Goal: Task Accomplishment & Management: Manage account settings

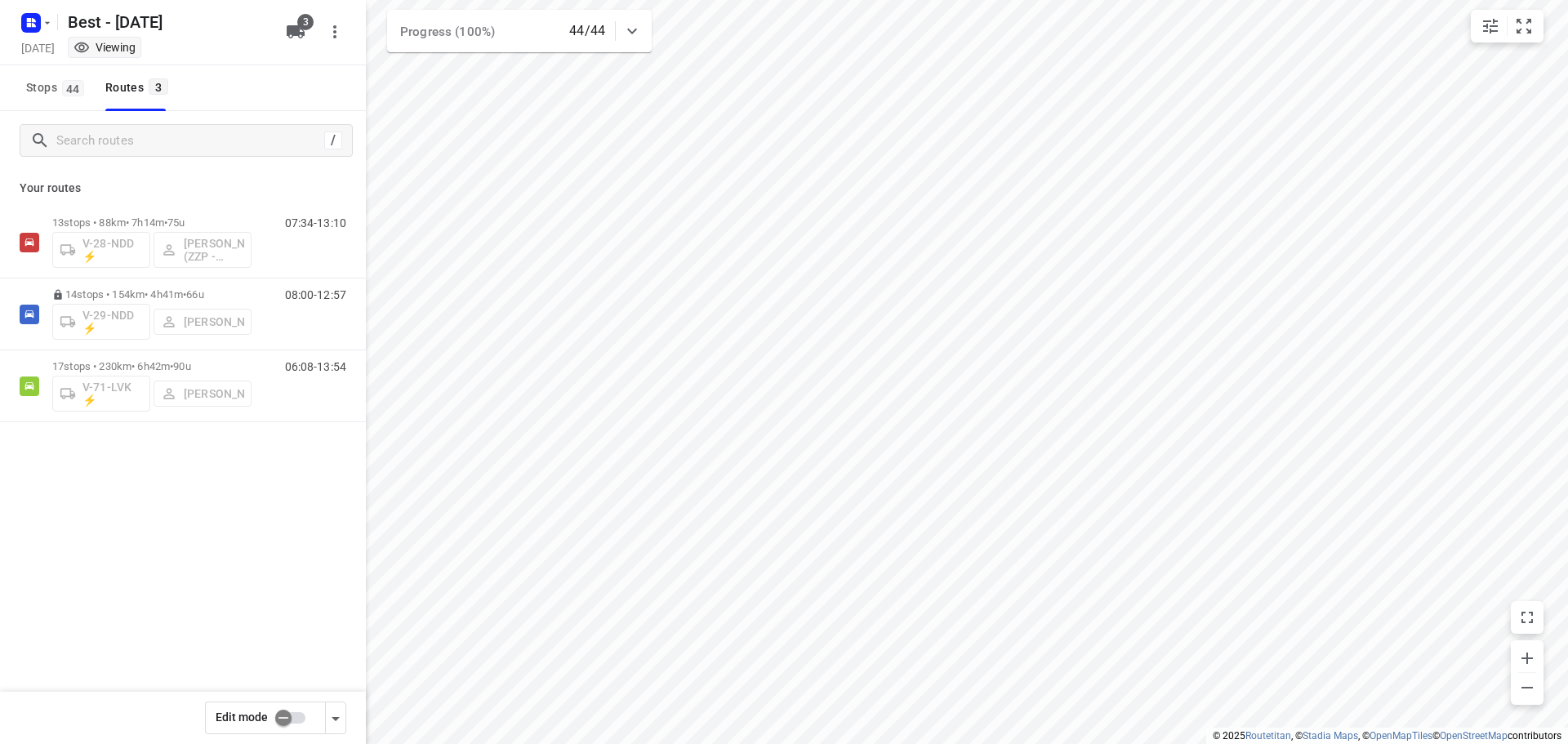
click at [213, 532] on div "13 stops • 88km • 7h14m • 75u V-28-NDD ⚡ Jesse Hokkelman (ZZP - Best) 07:34-13:…" at bounding box center [183, 371] width 366 height 330
click at [236, 184] on p "Your routes" at bounding box center [183, 187] width 326 height 17
click at [41, 19] on icon "button" at bounding box center [47, 23] width 13 height 13
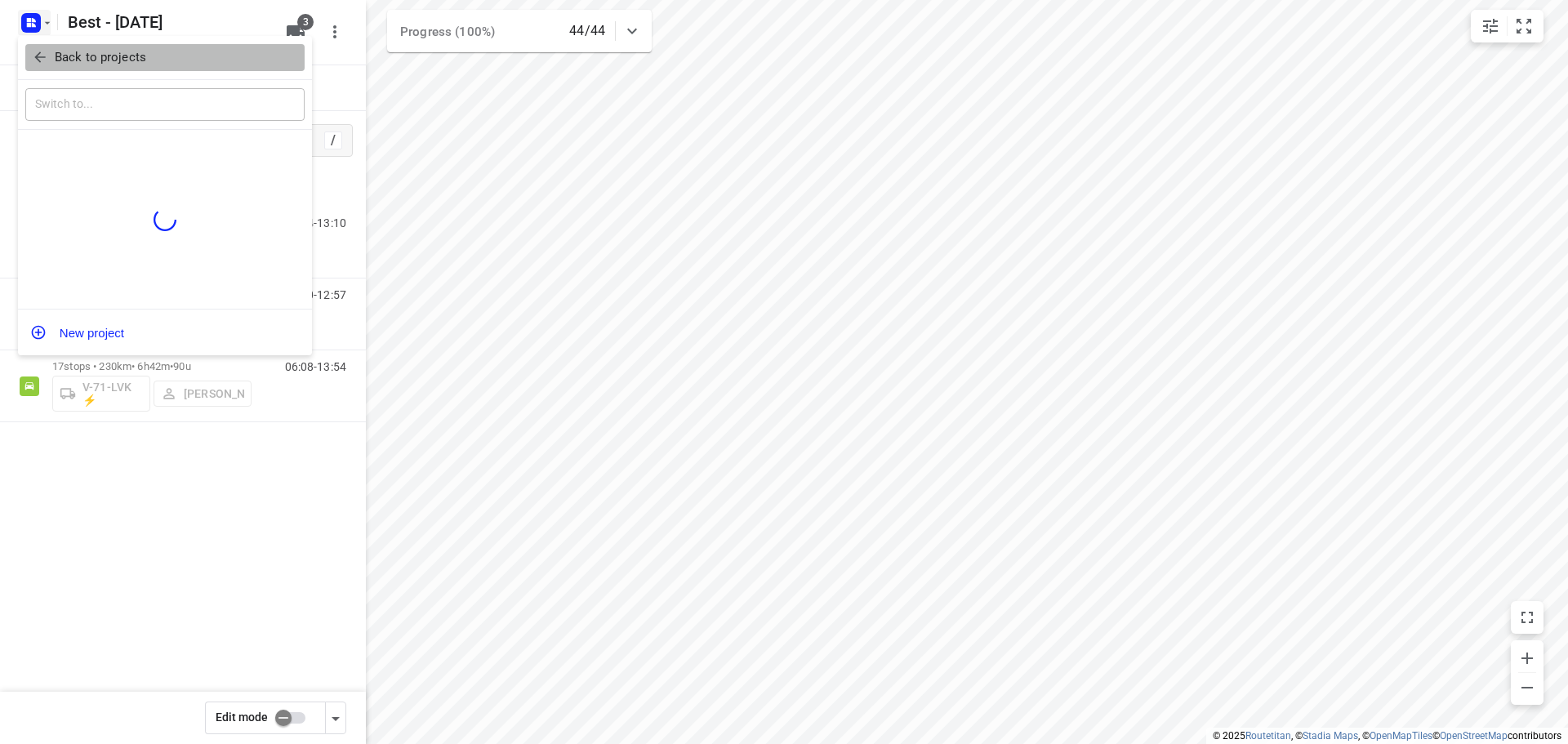
click at [32, 64] on icon "button" at bounding box center [40, 57] width 16 height 16
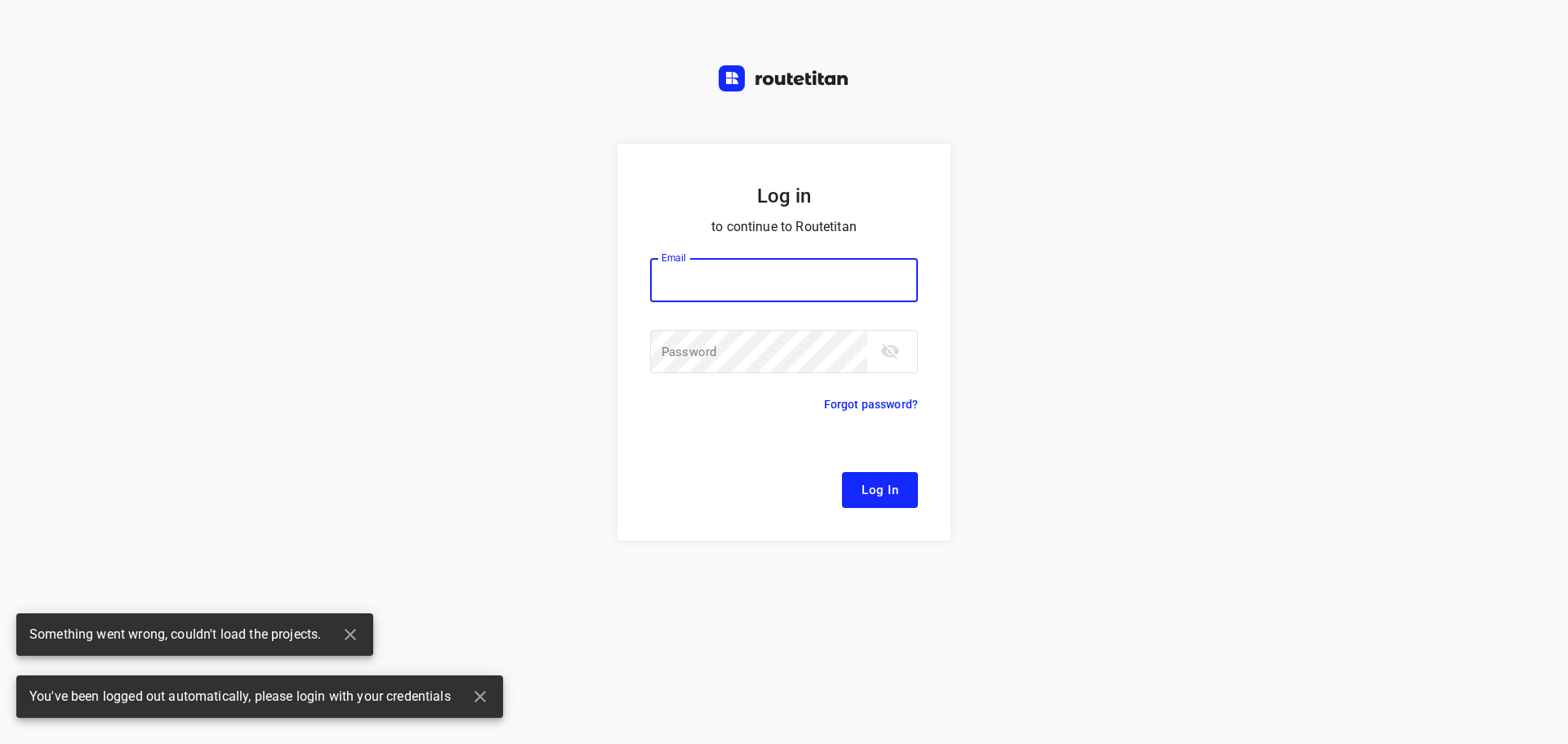
type input "Remco@fruitopjewerk.nl"
click at [879, 488] on span "Log In" at bounding box center [880, 490] width 37 height 22
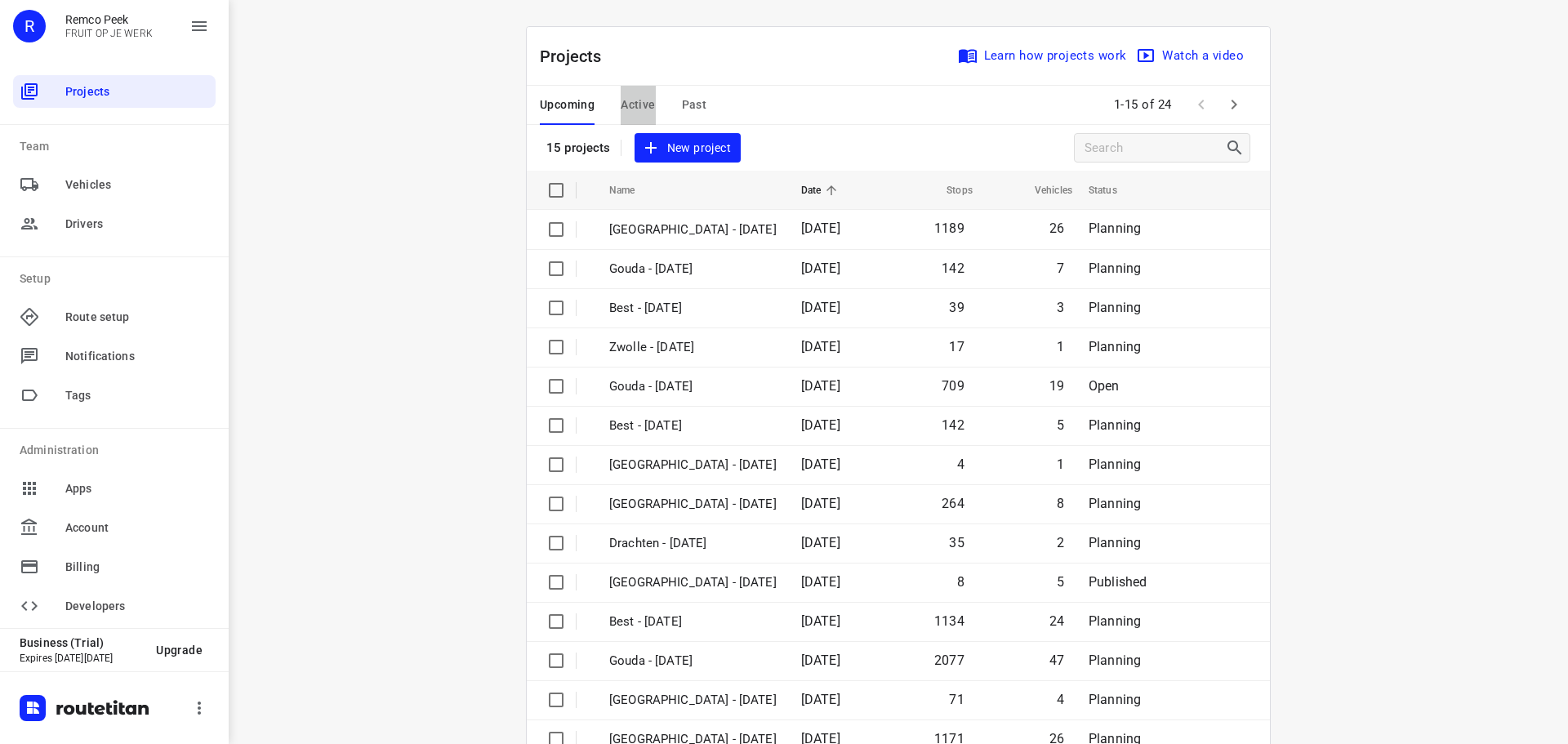
click at [640, 95] on button "Active" at bounding box center [638, 104] width 34 height 39
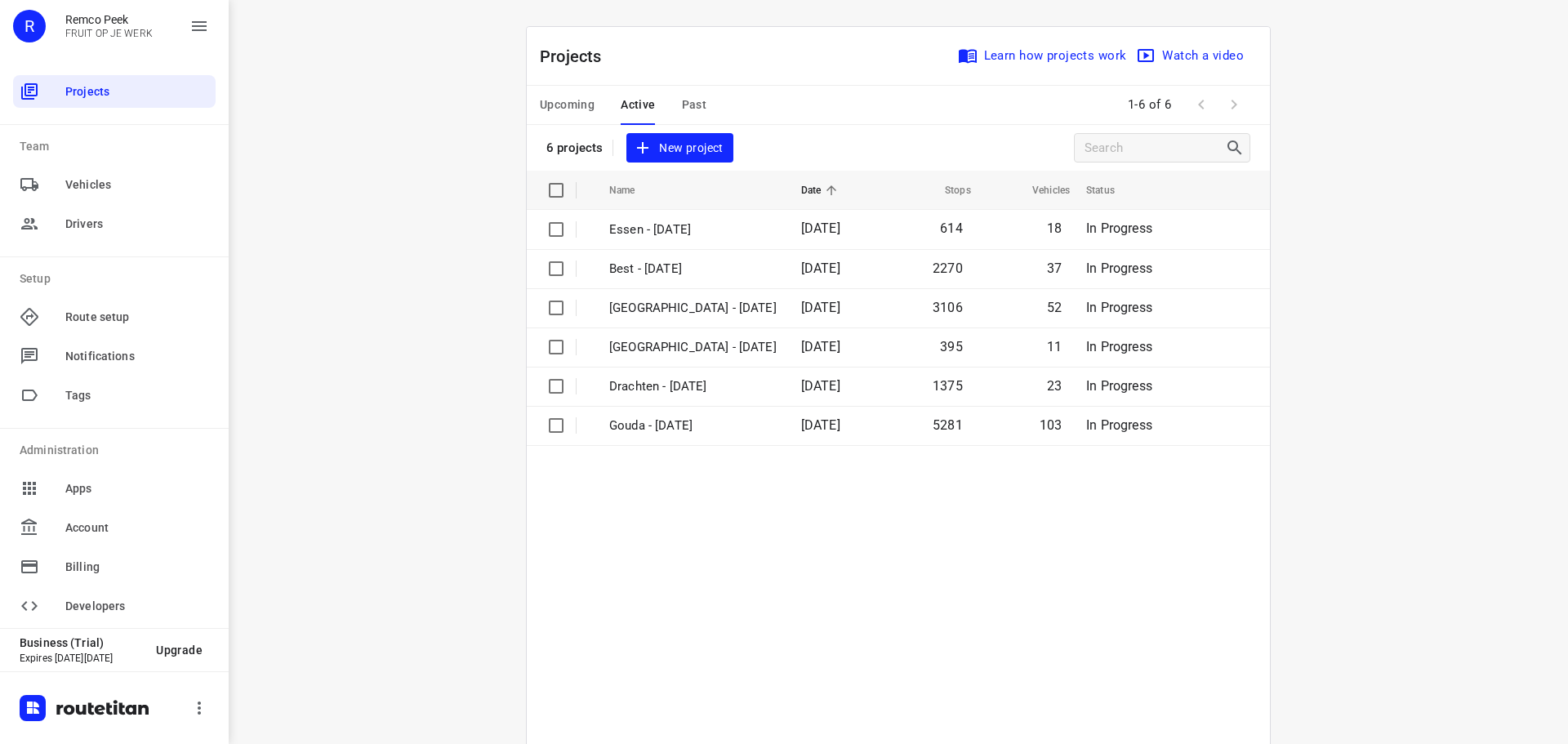
click at [429, 225] on div "i © 2025 Routetitan , © Stadia Maps , © OpenMapTiles © OpenStreetMap contributo…" at bounding box center [898, 372] width 1339 height 744
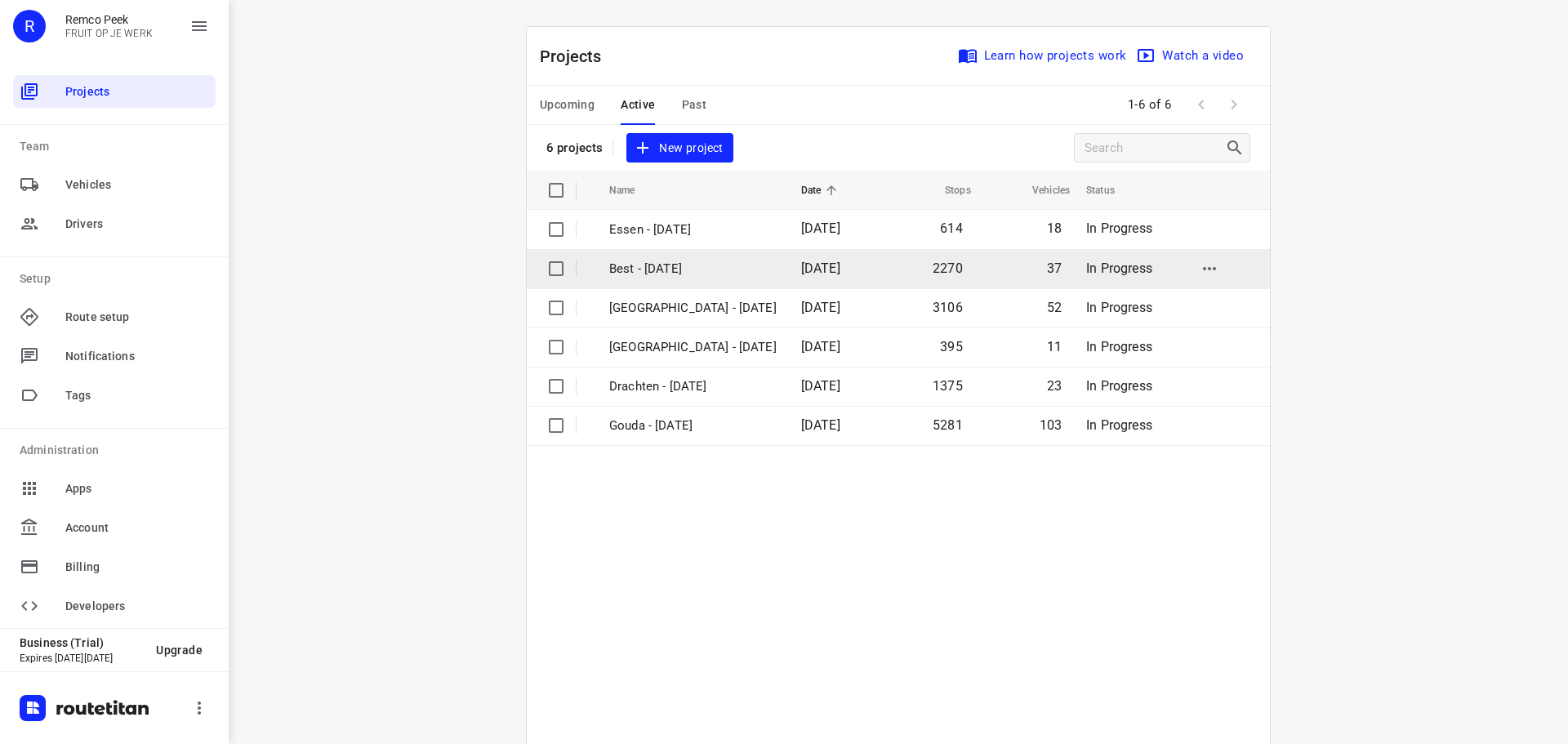
click at [688, 274] on p "Best - [DATE]" at bounding box center [693, 268] width 168 height 19
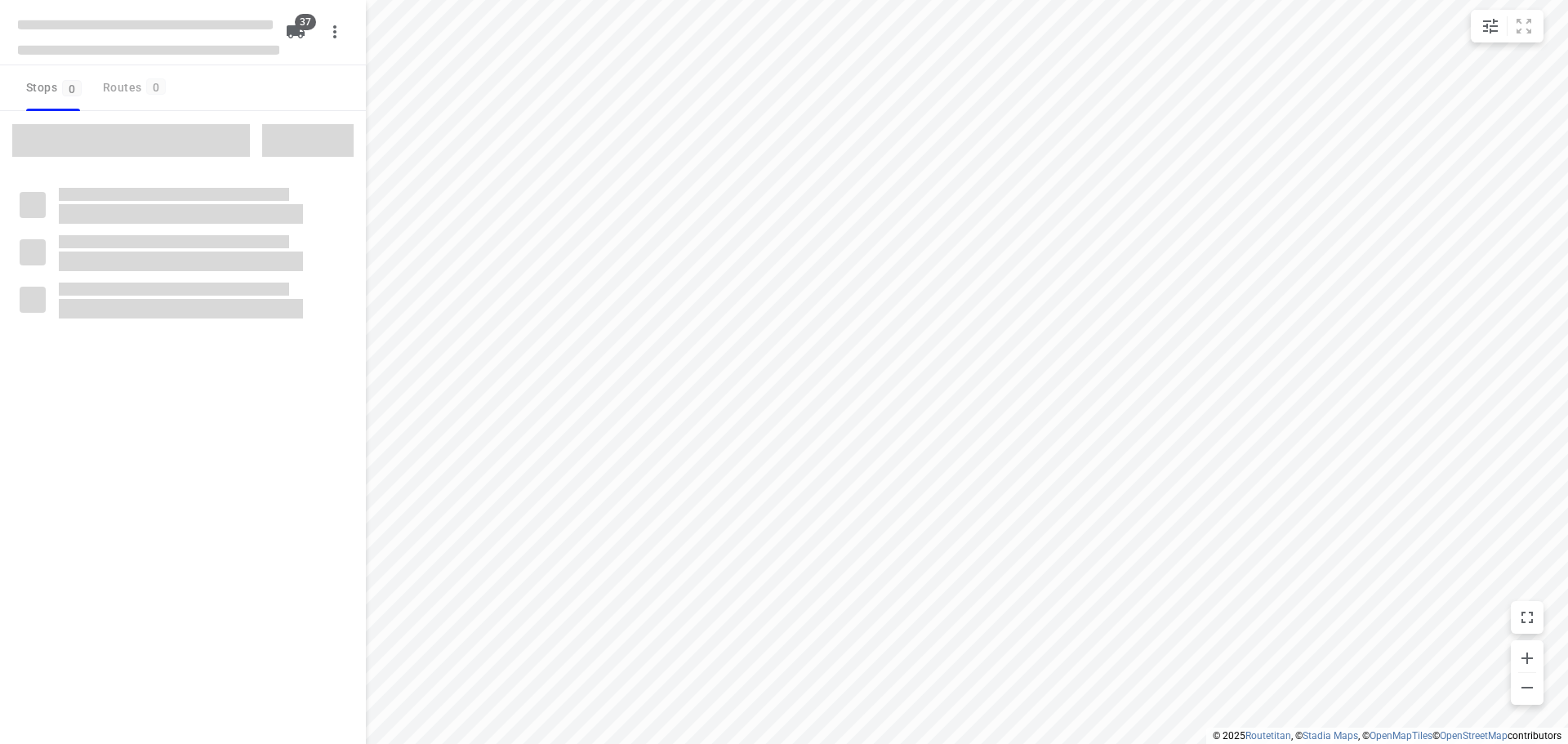
checkbox input "true"
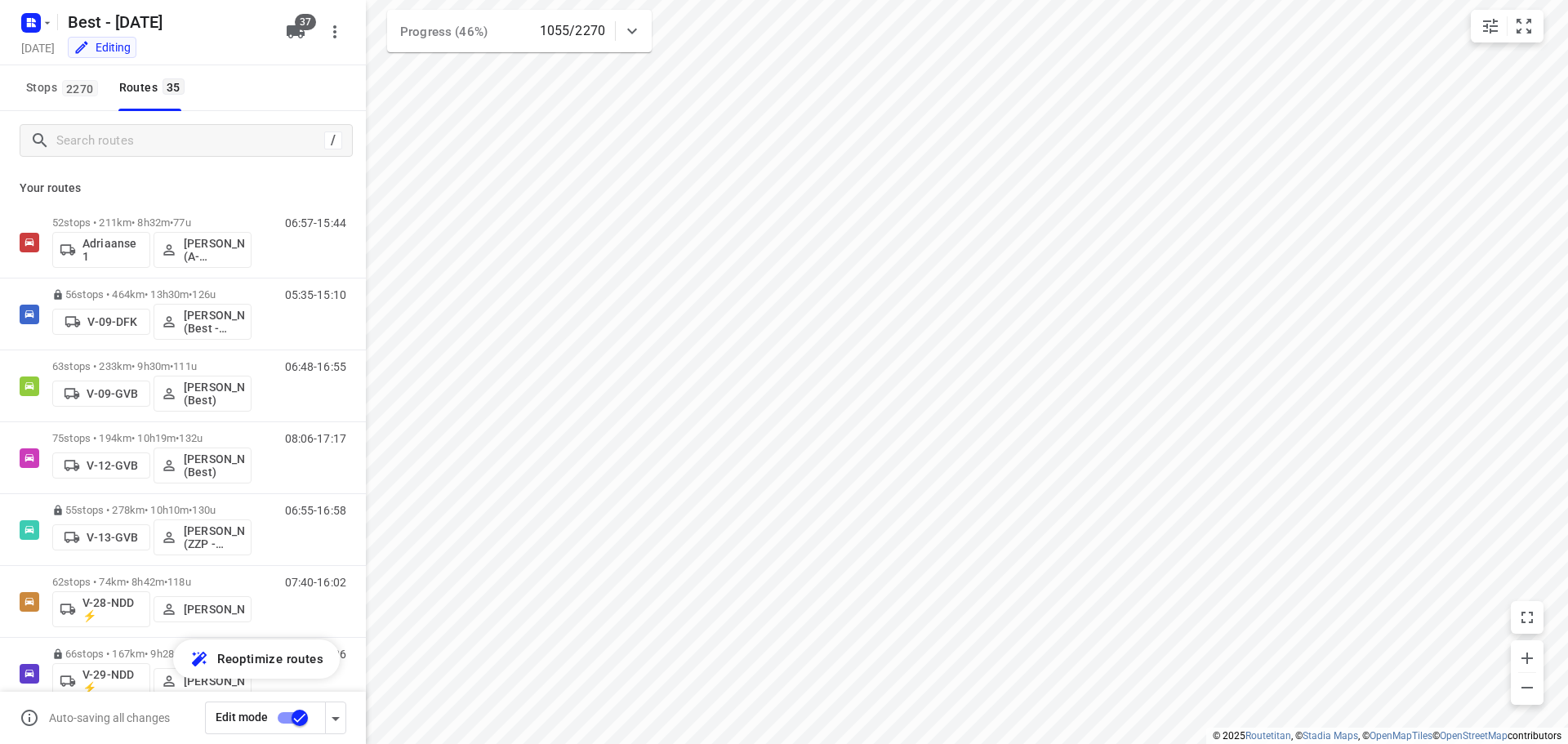
click at [640, 32] on icon at bounding box center [633, 32] width 20 height 20
drag, startPoint x: 628, startPoint y: 42, endPoint x: 638, endPoint y: 40, distance: 10.2
click at [628, 43] on icon at bounding box center [633, 38] width 20 height 20
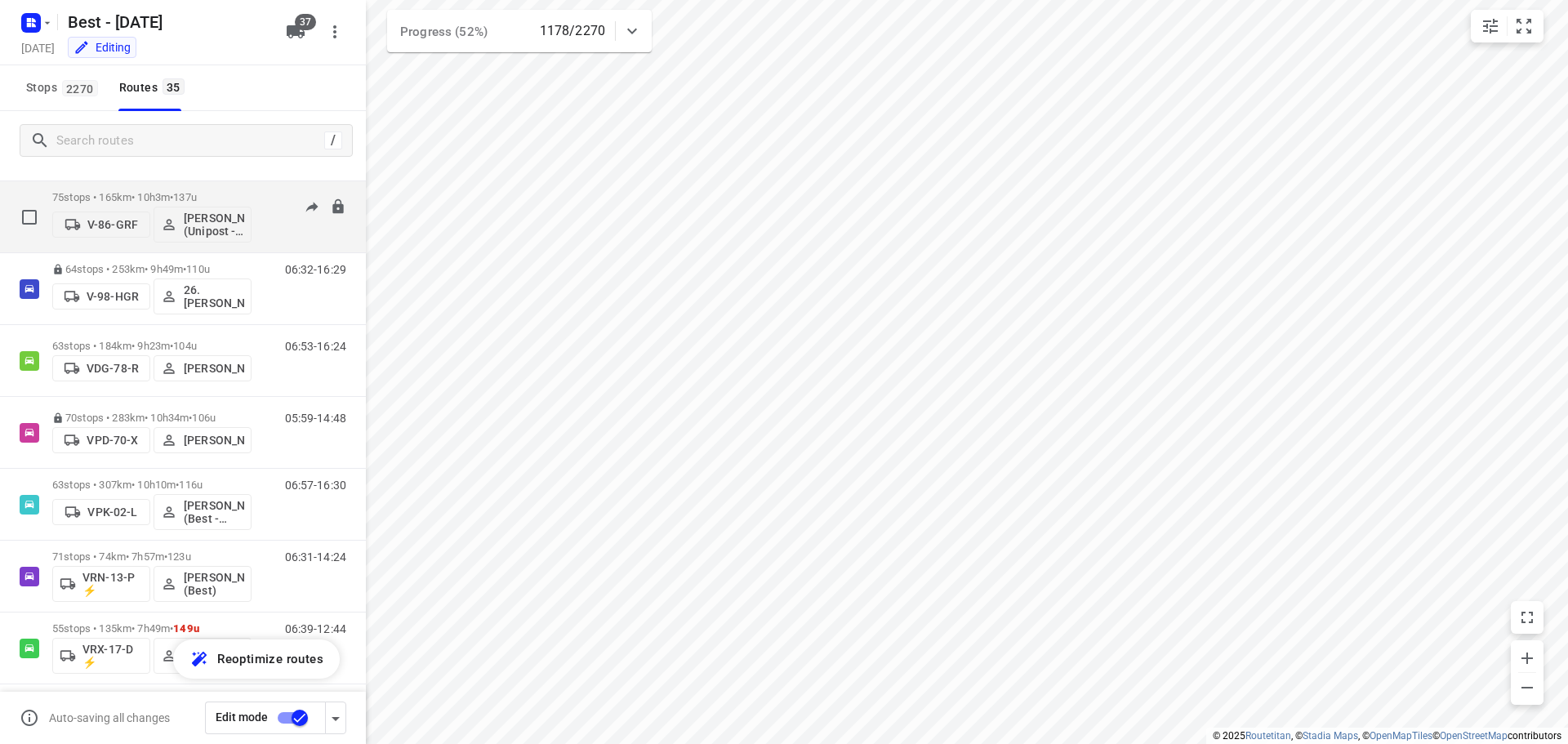
scroll to position [816, 0]
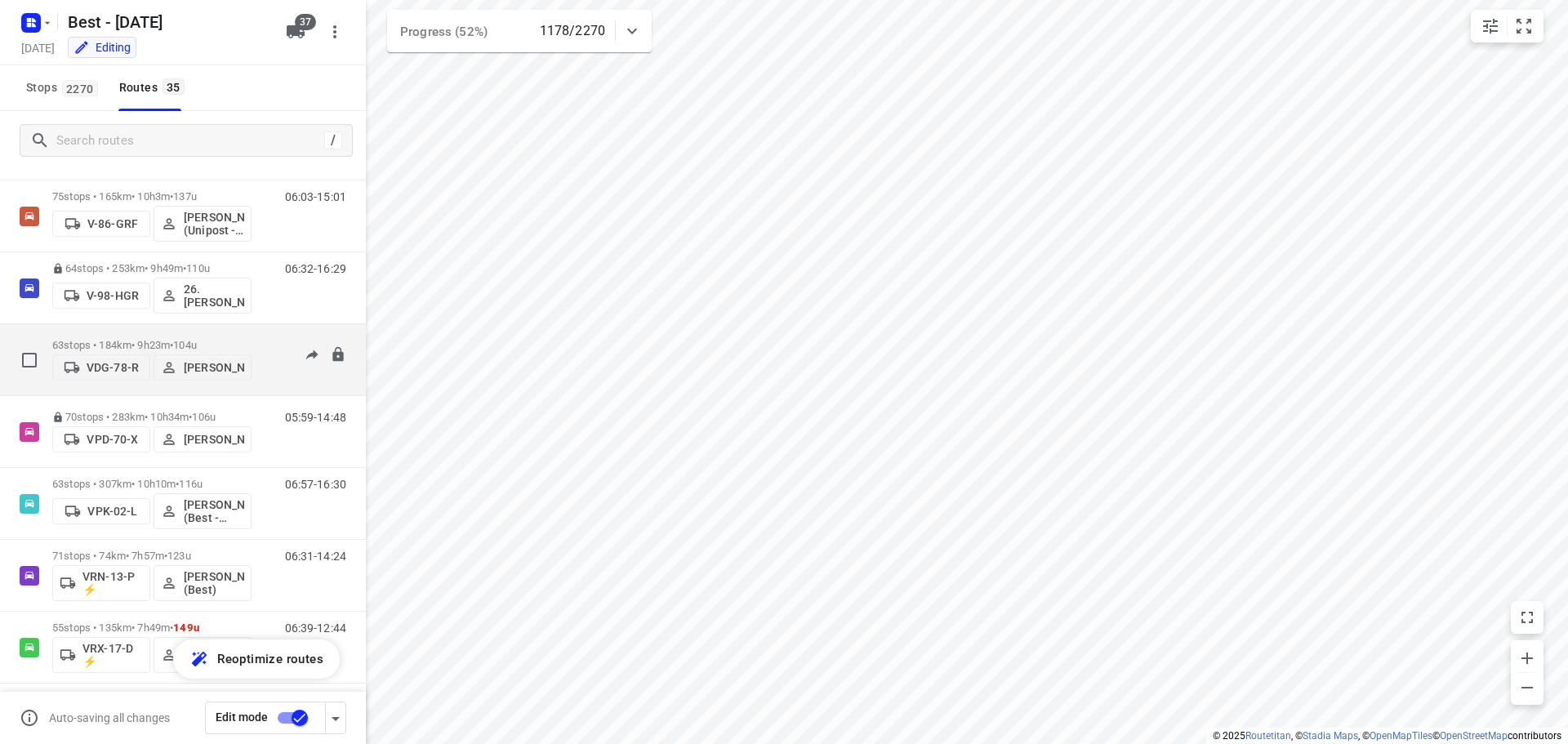
click at [229, 339] on p "63 stops • 184km • 9h23m • 104u" at bounding box center [151, 345] width 199 height 13
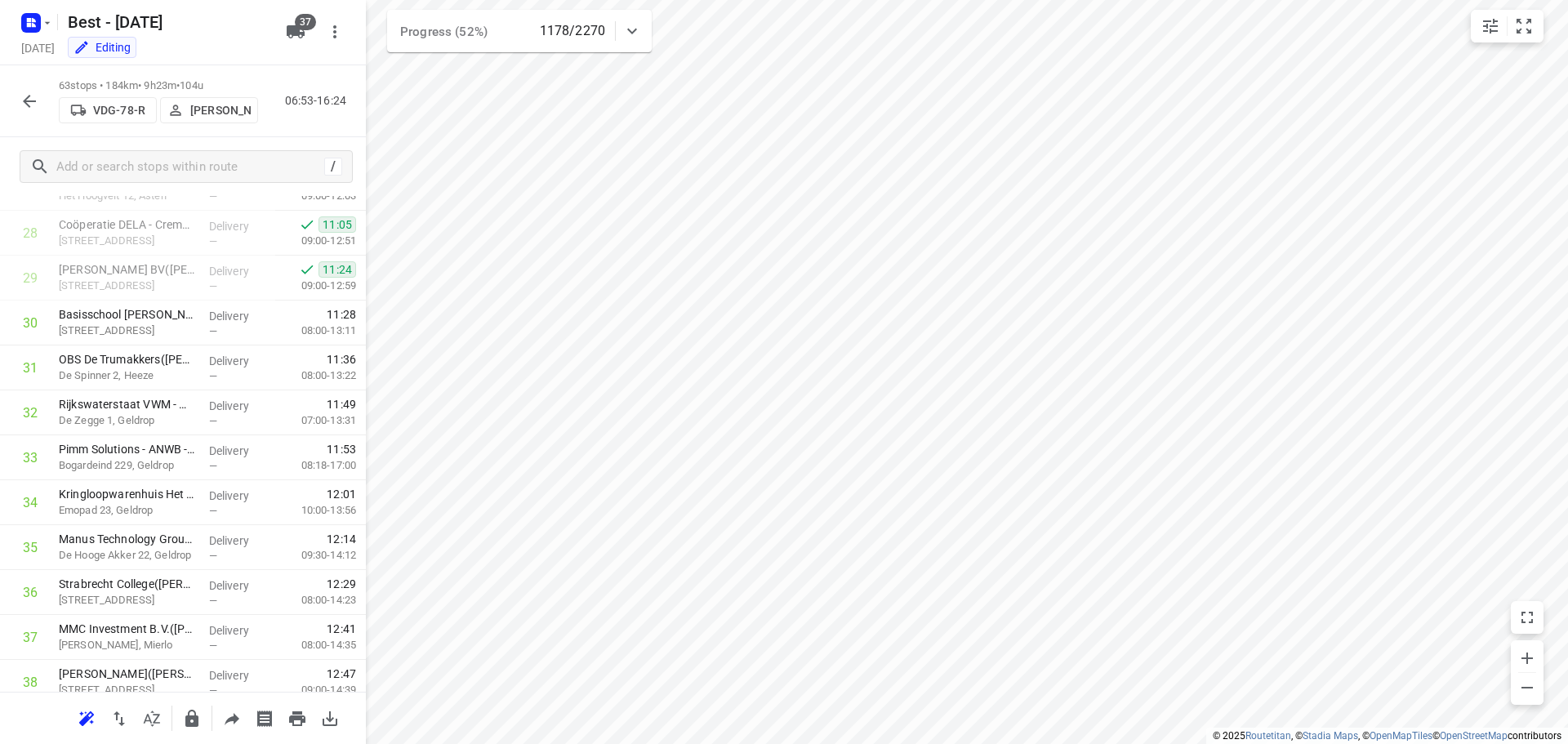
scroll to position [1257, 0]
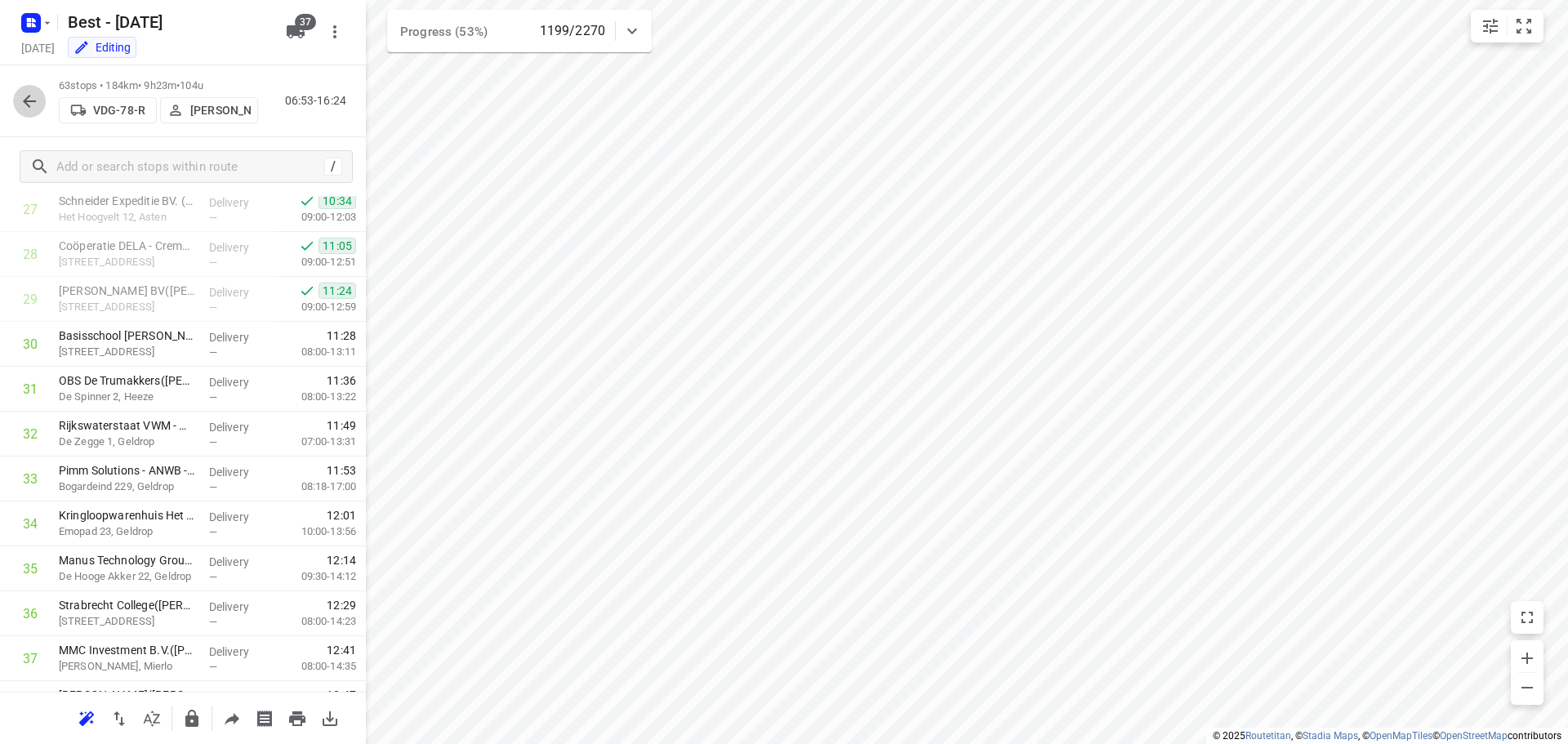
click at [23, 88] on button "button" at bounding box center [29, 101] width 32 height 32
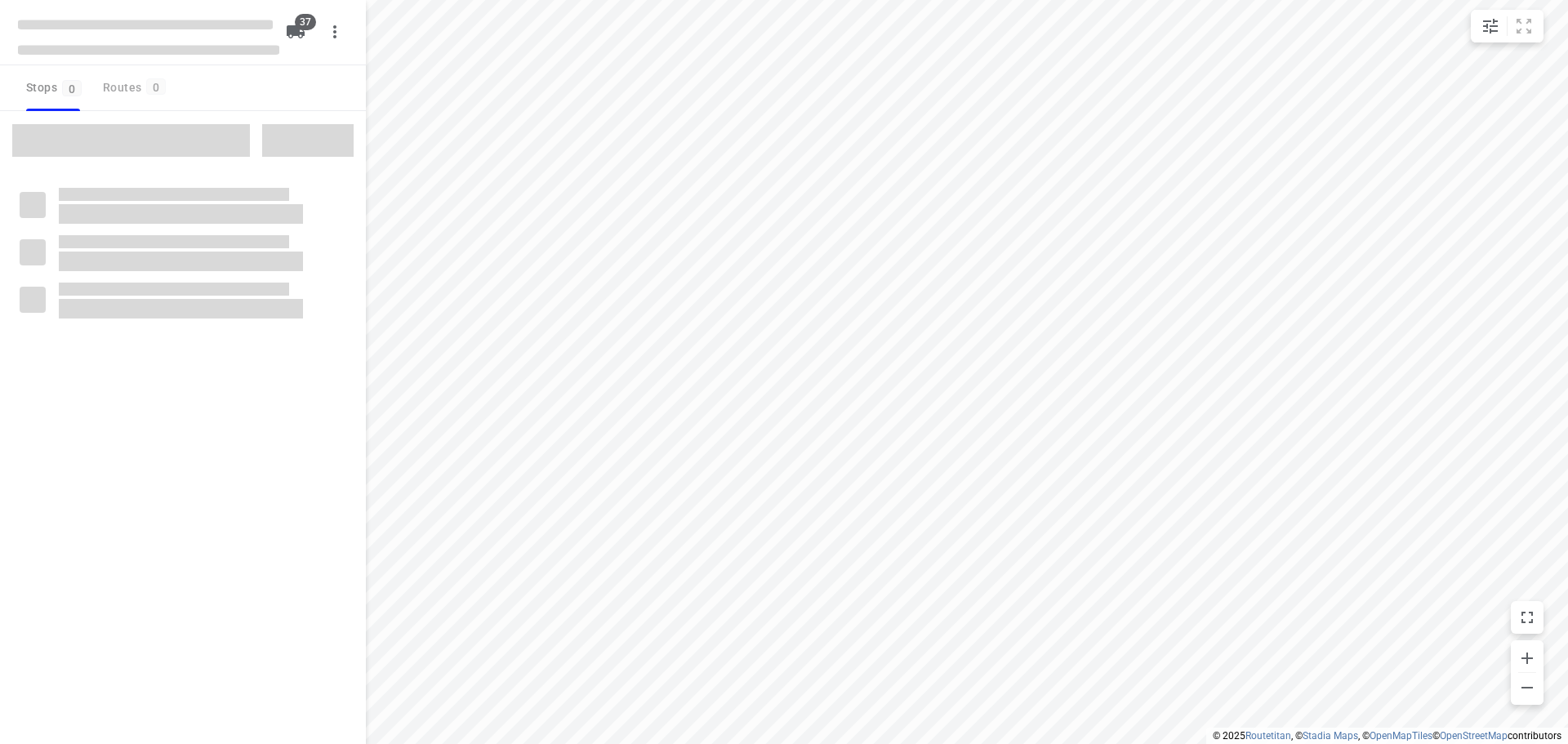
checkbox input "true"
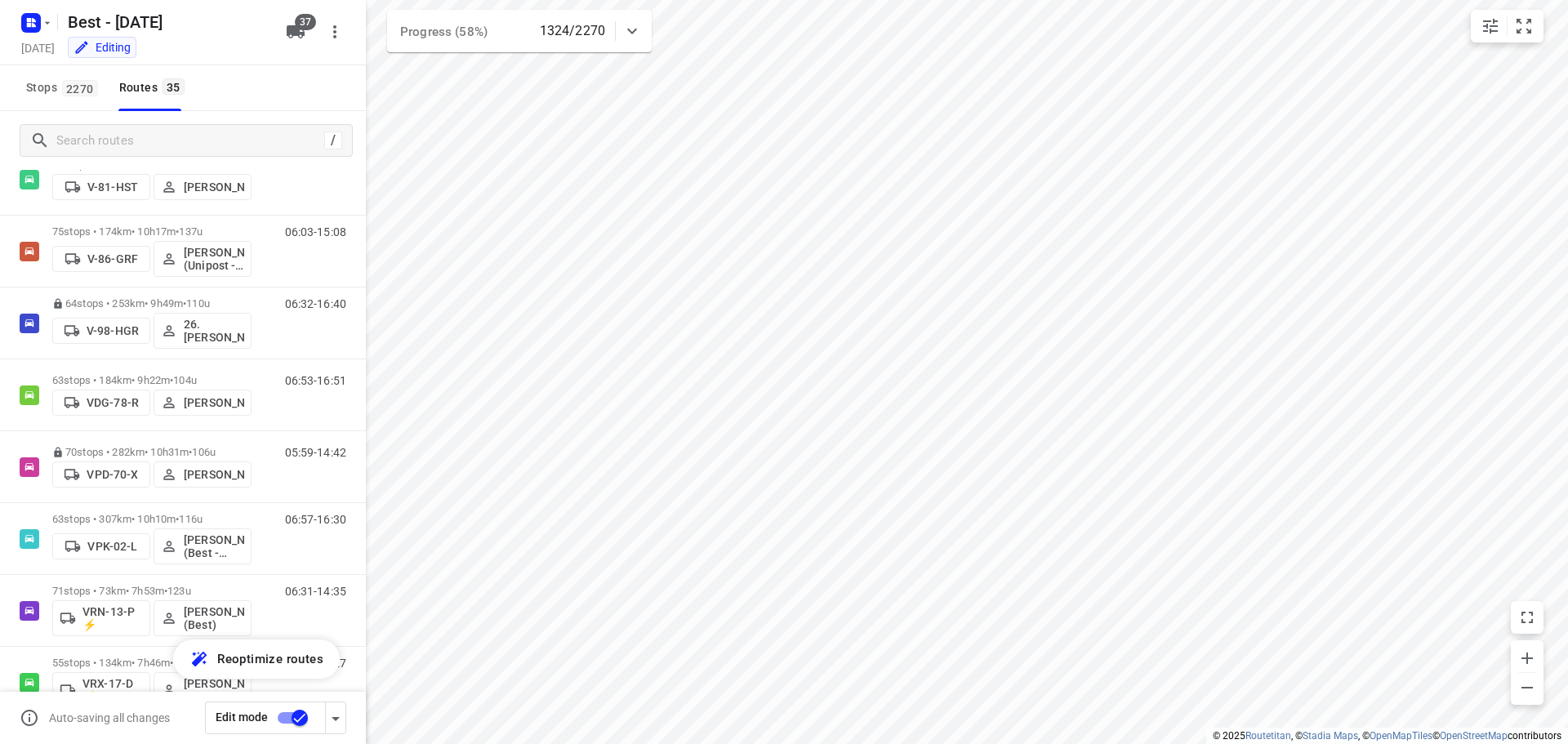
scroll to position [825, 0]
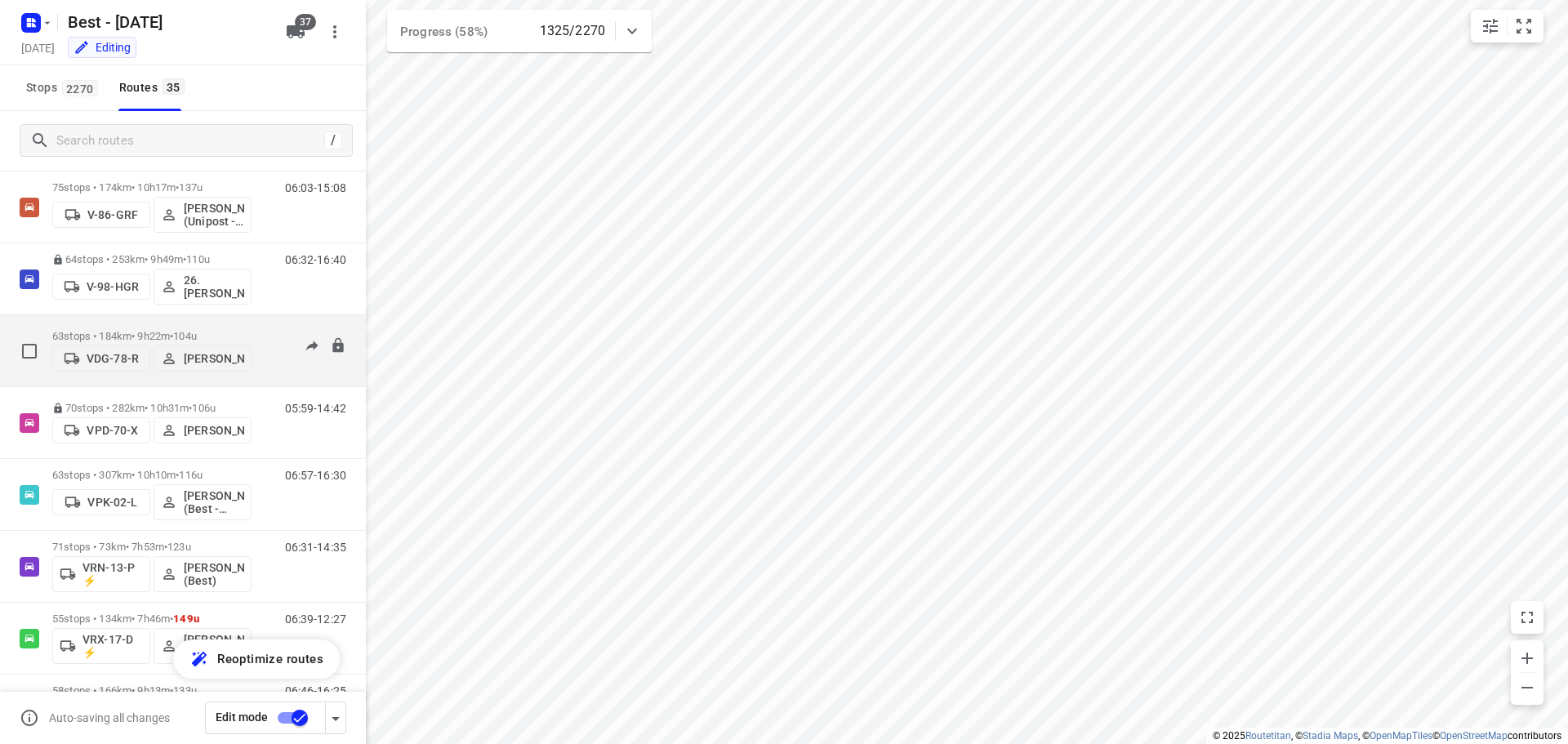
click at [164, 330] on p "63 stops • 184km • 9h22m • 104u" at bounding box center [151, 336] width 199 height 13
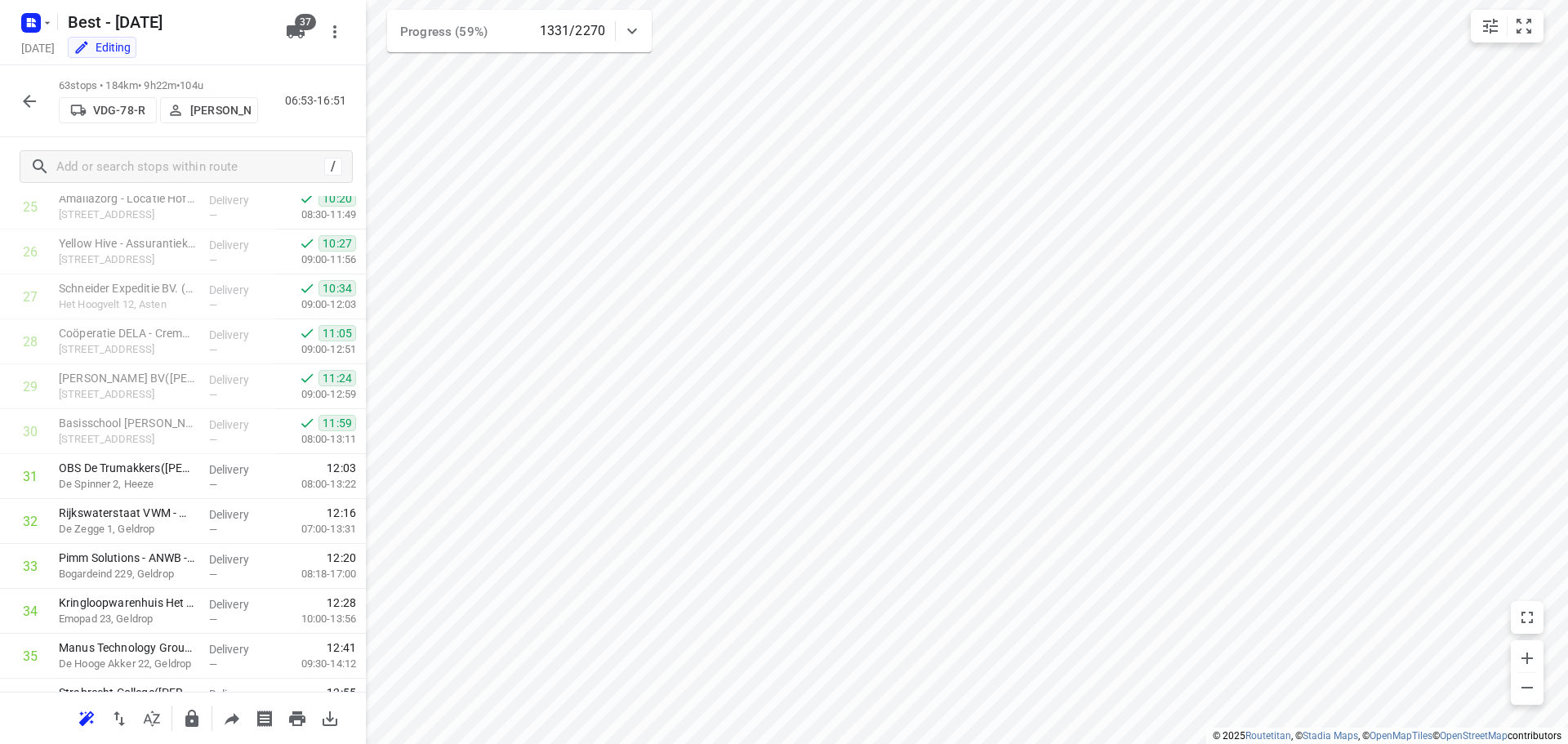
scroll to position [1742, 0]
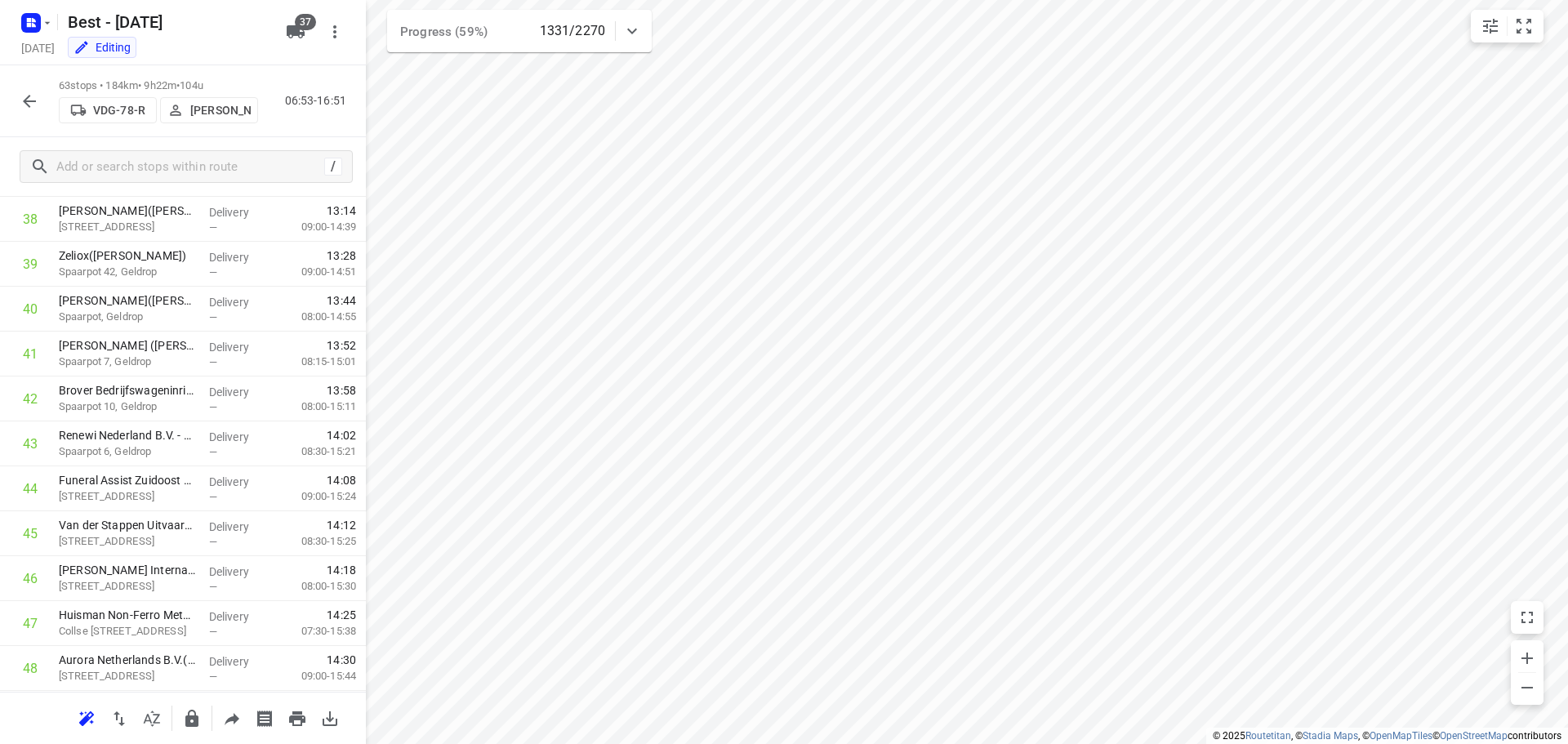
click at [41, 113] on div at bounding box center [29, 101] width 32 height 32
click at [32, 111] on button "button" at bounding box center [29, 101] width 32 height 32
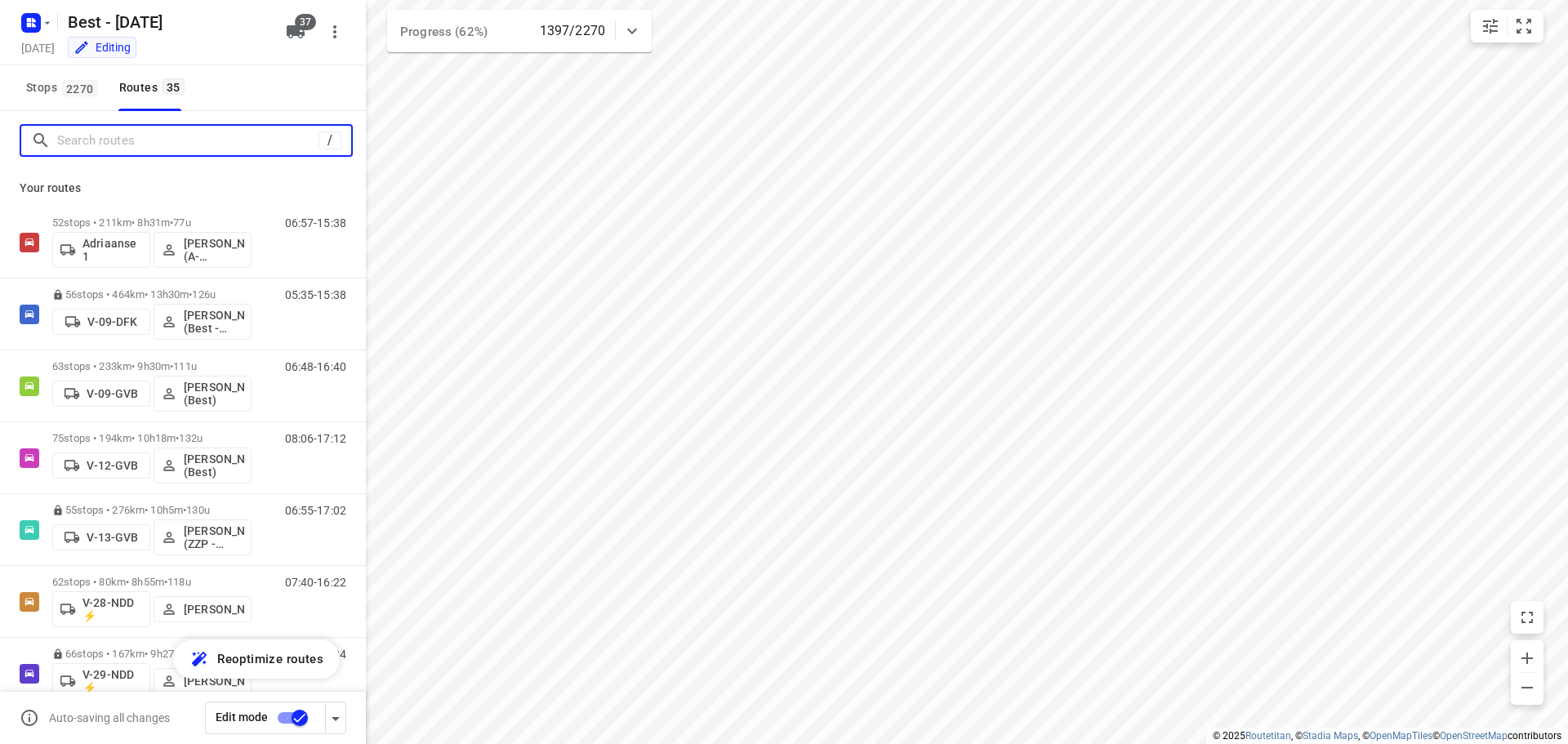
click at [266, 141] on input "Search routes" at bounding box center [187, 141] width 261 height 25
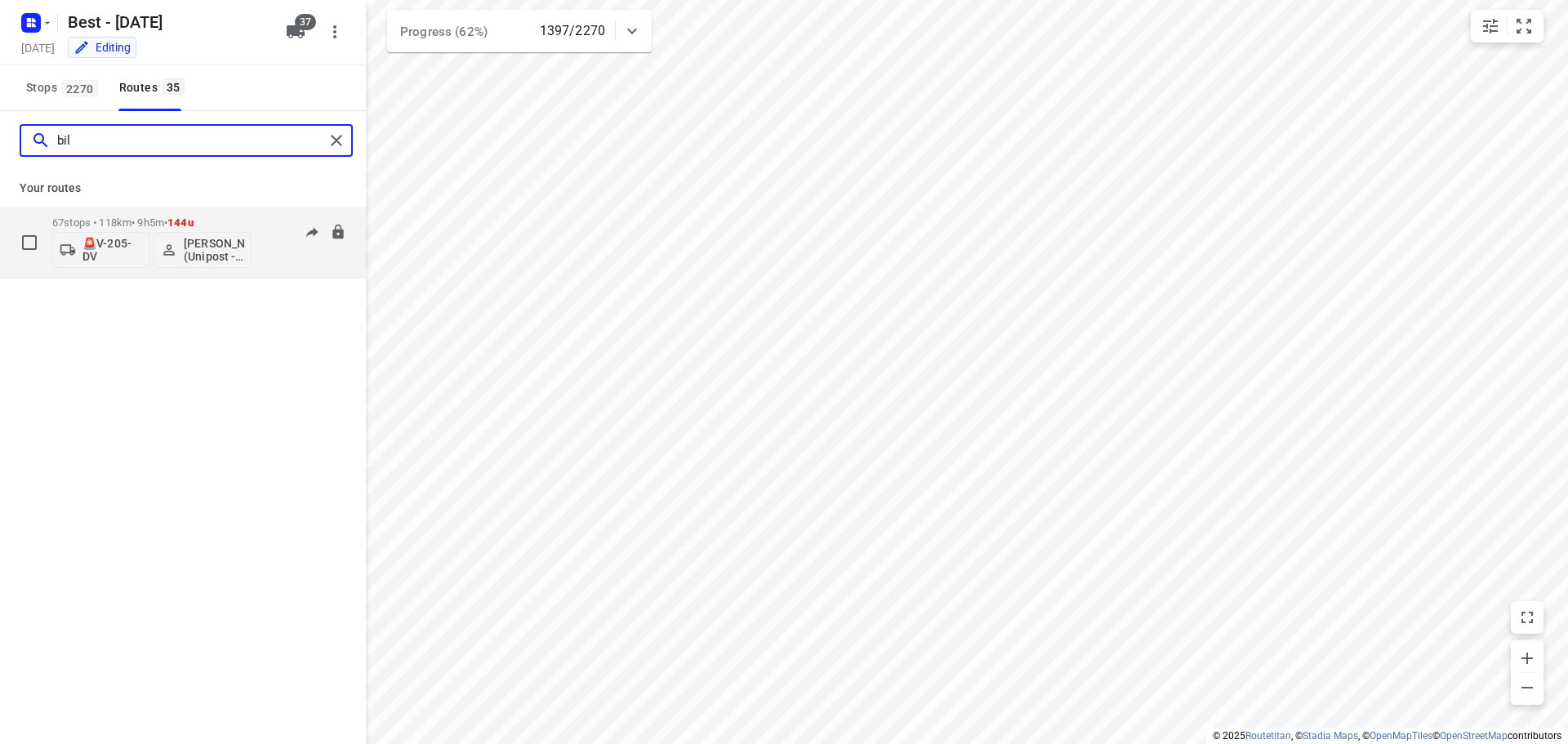
type input "bil"
click at [189, 242] on p "[PERSON_NAME] (Unipost - Best - ZZP)" at bounding box center [214, 250] width 60 height 26
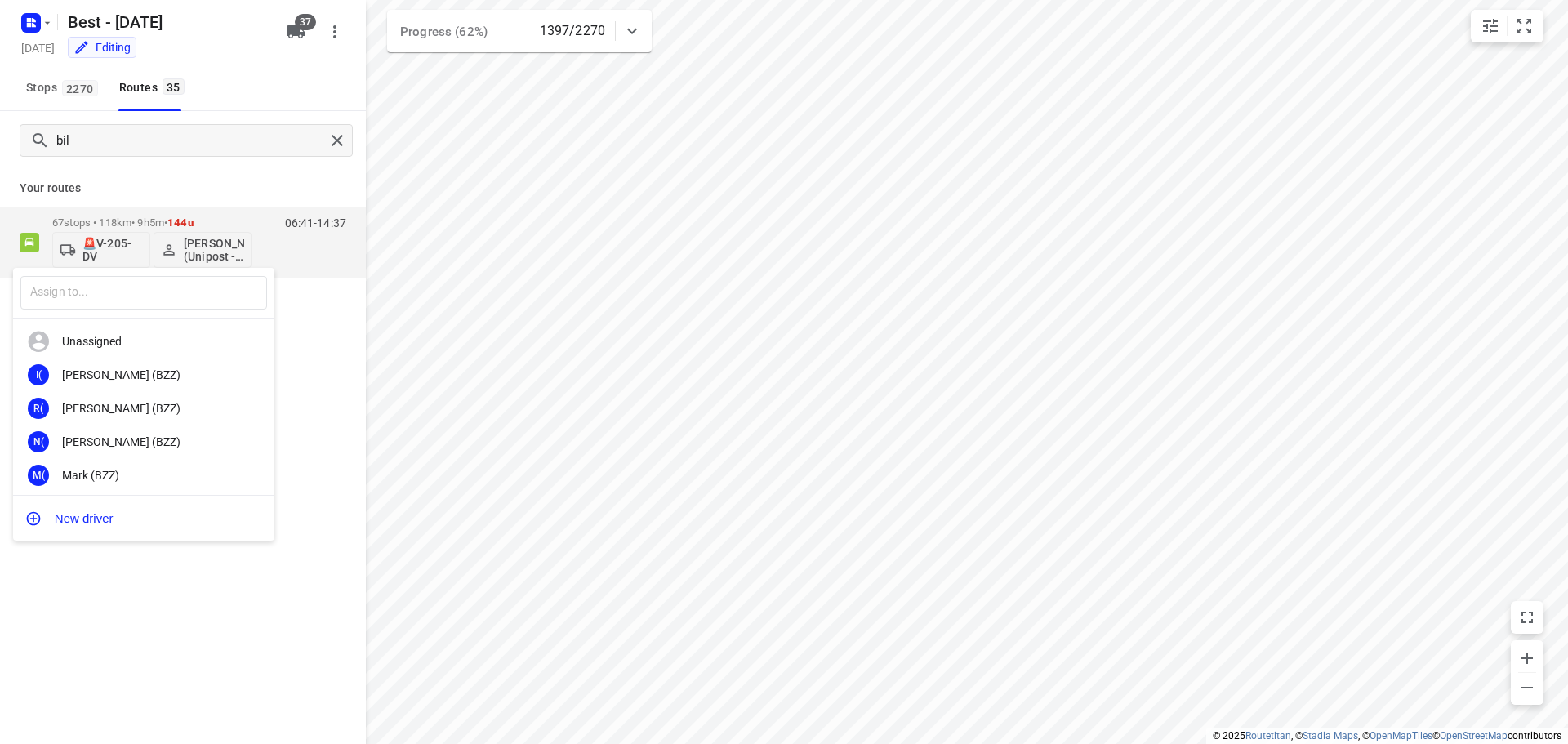
click at [246, 217] on div at bounding box center [784, 372] width 1568 height 744
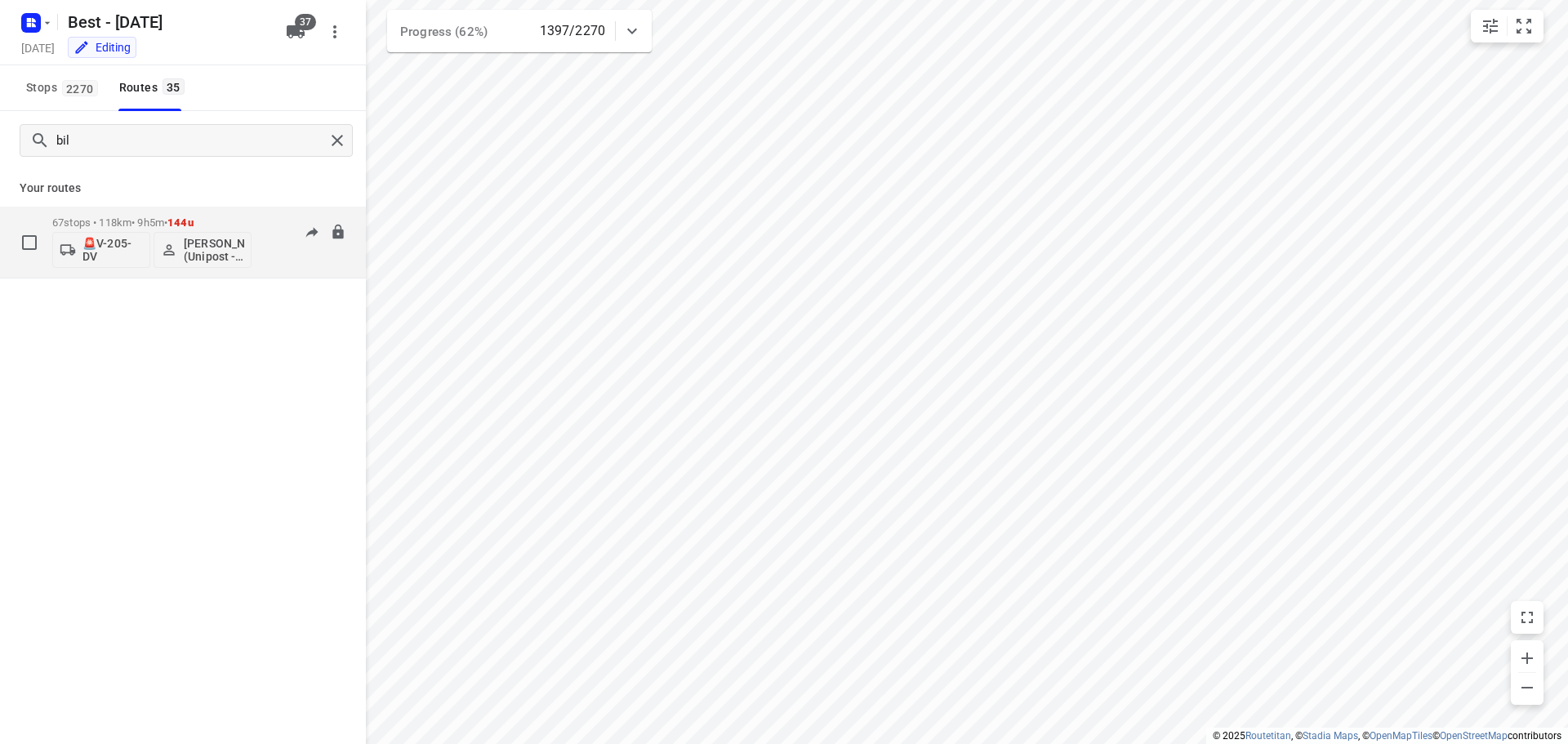
click at [245, 216] on p "67 stops • 118km • 9h5m • 144u" at bounding box center [151, 222] width 199 height 13
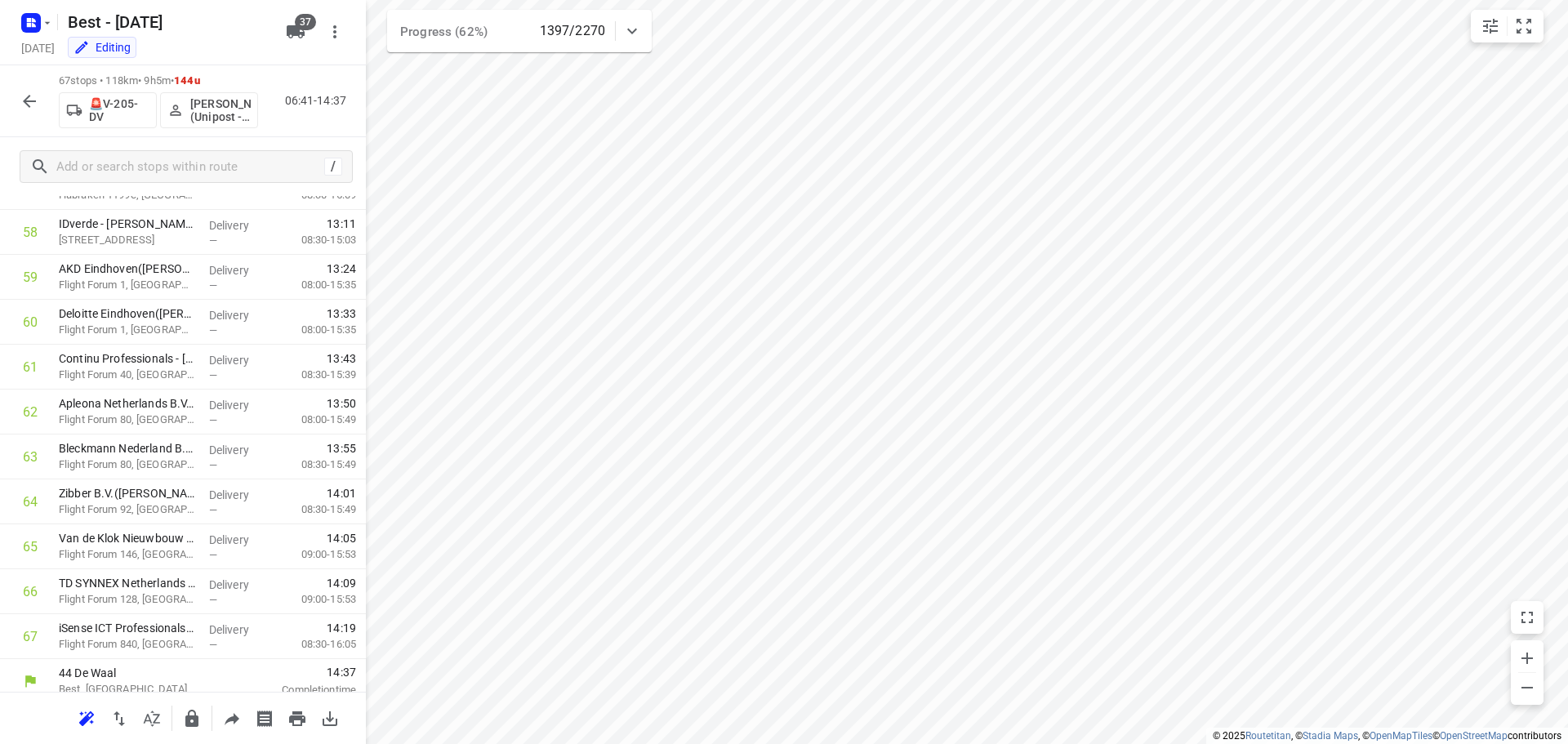
scroll to position [2639, 0]
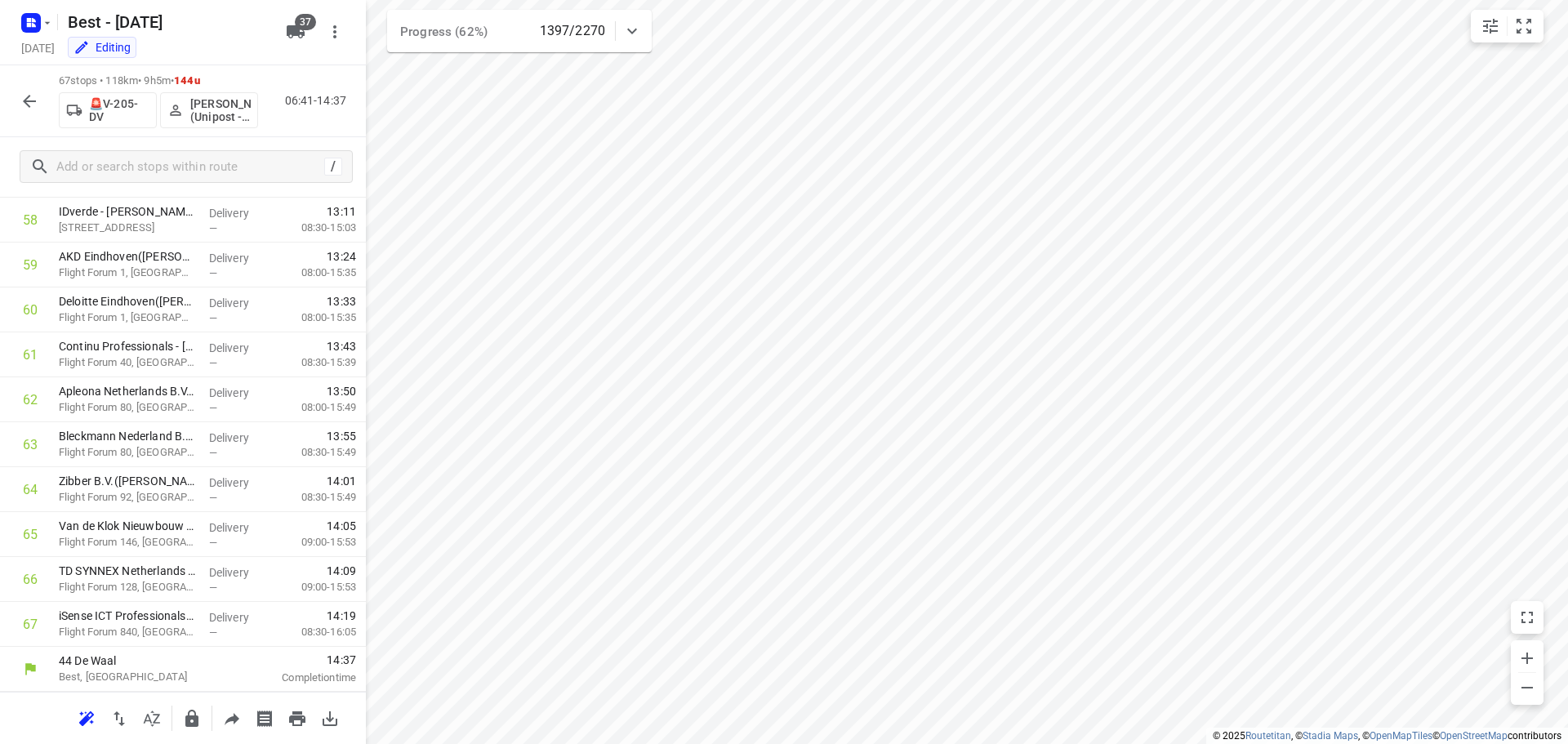
click at [20, 103] on icon "button" at bounding box center [30, 101] width 20 height 20
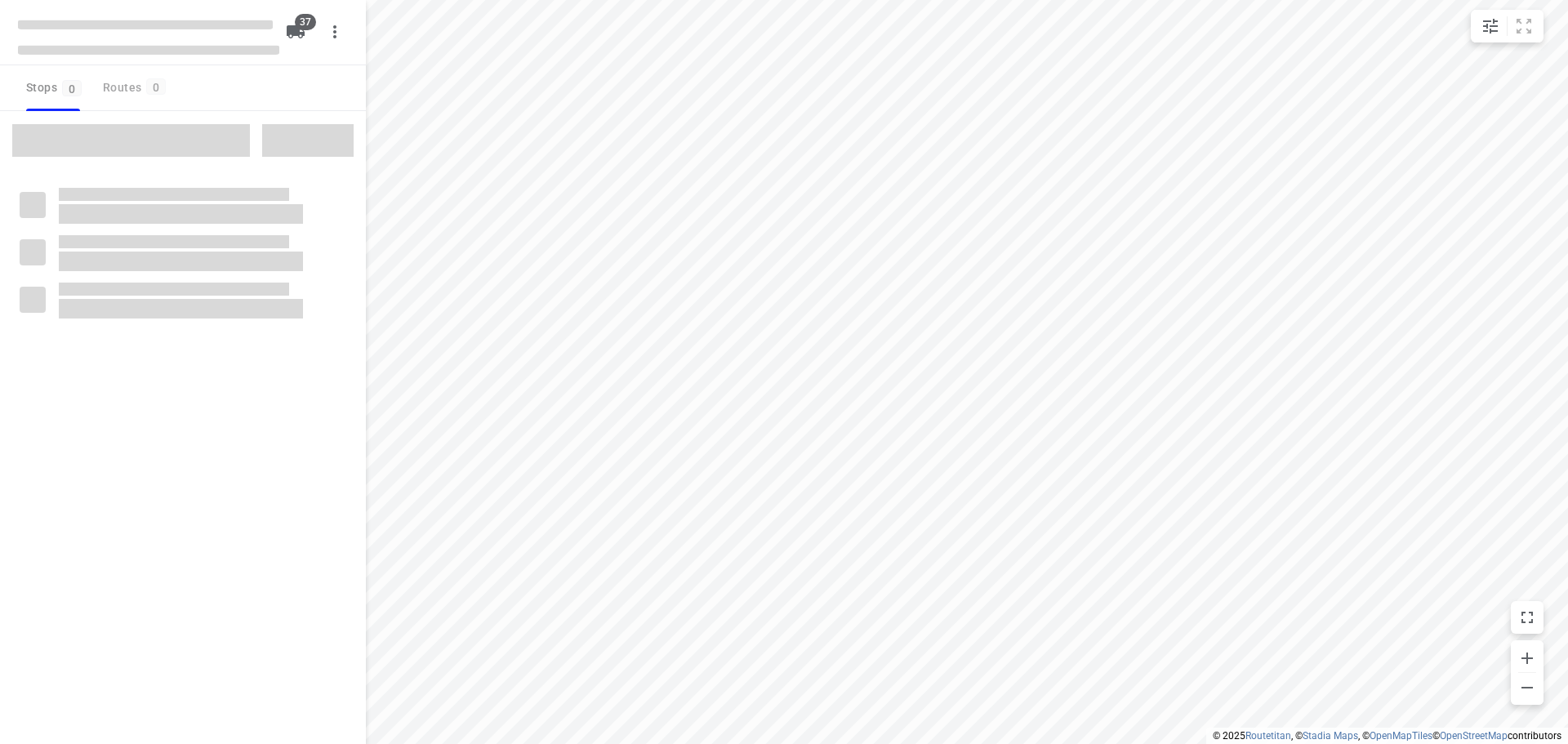
checkbox input "true"
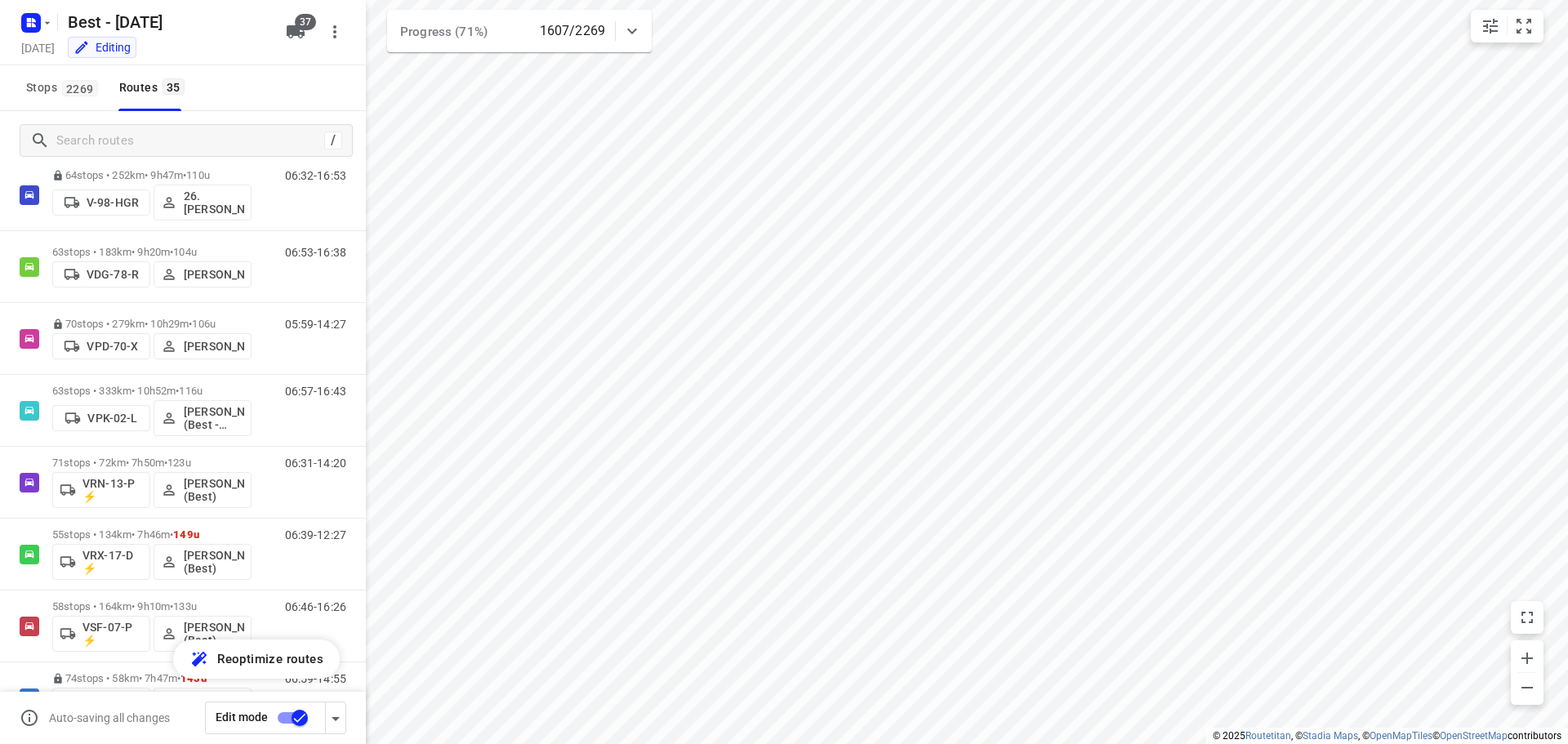
scroll to position [913, 0]
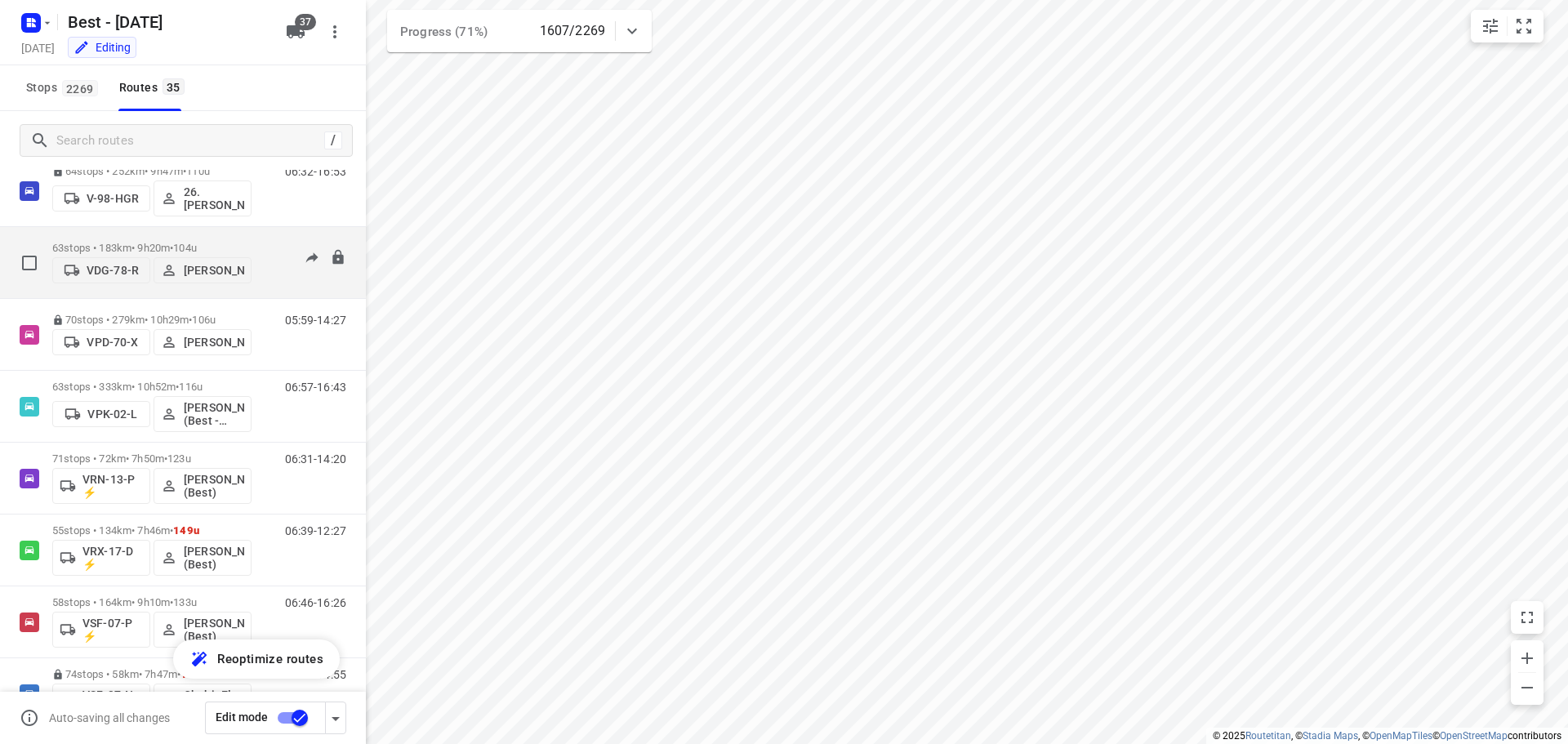
click at [180, 236] on div "63 stops • 183km • 9h20m • 104u VDG-78-R Lisa van Rosmalen" at bounding box center [151, 262] width 199 height 58
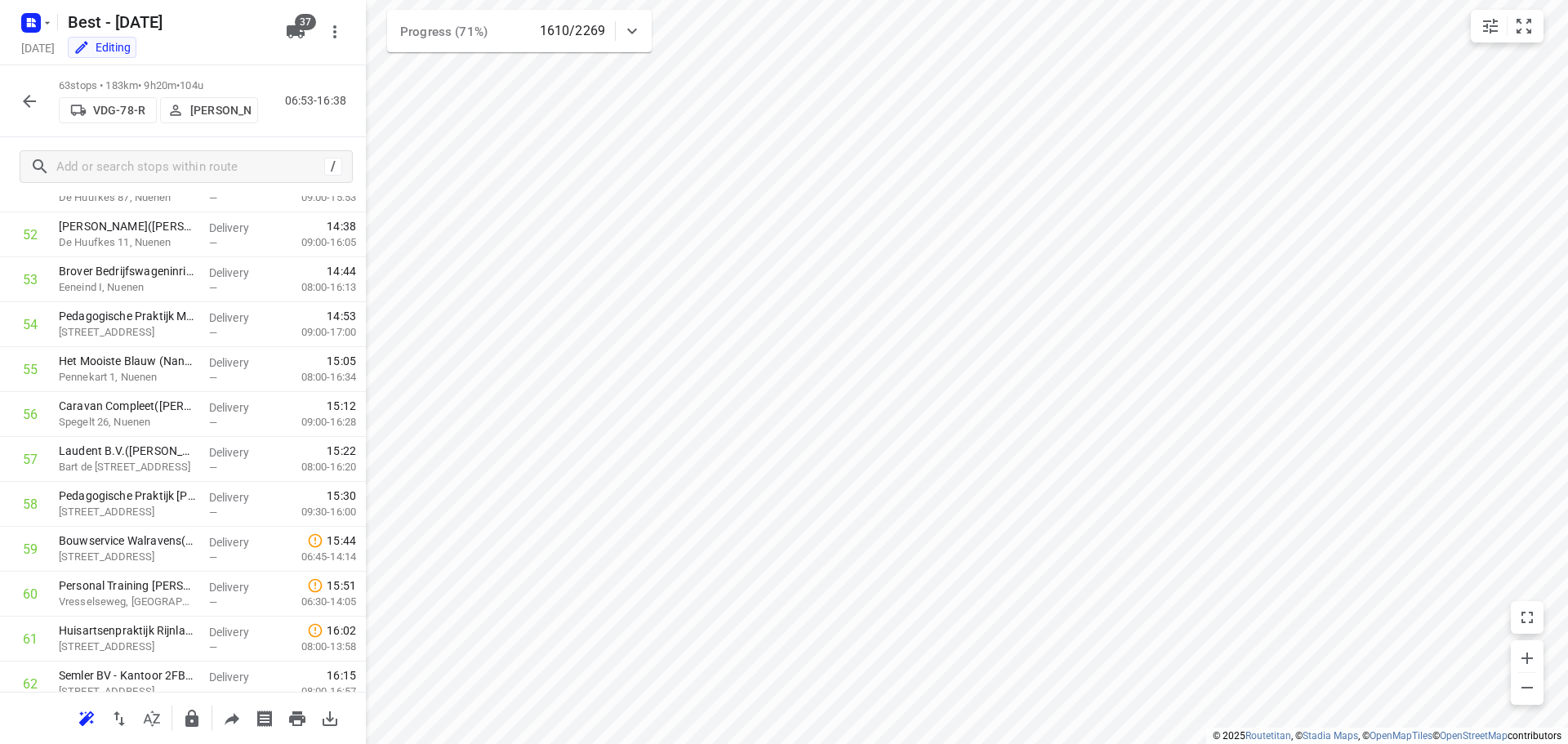
scroll to position [2459, 0]
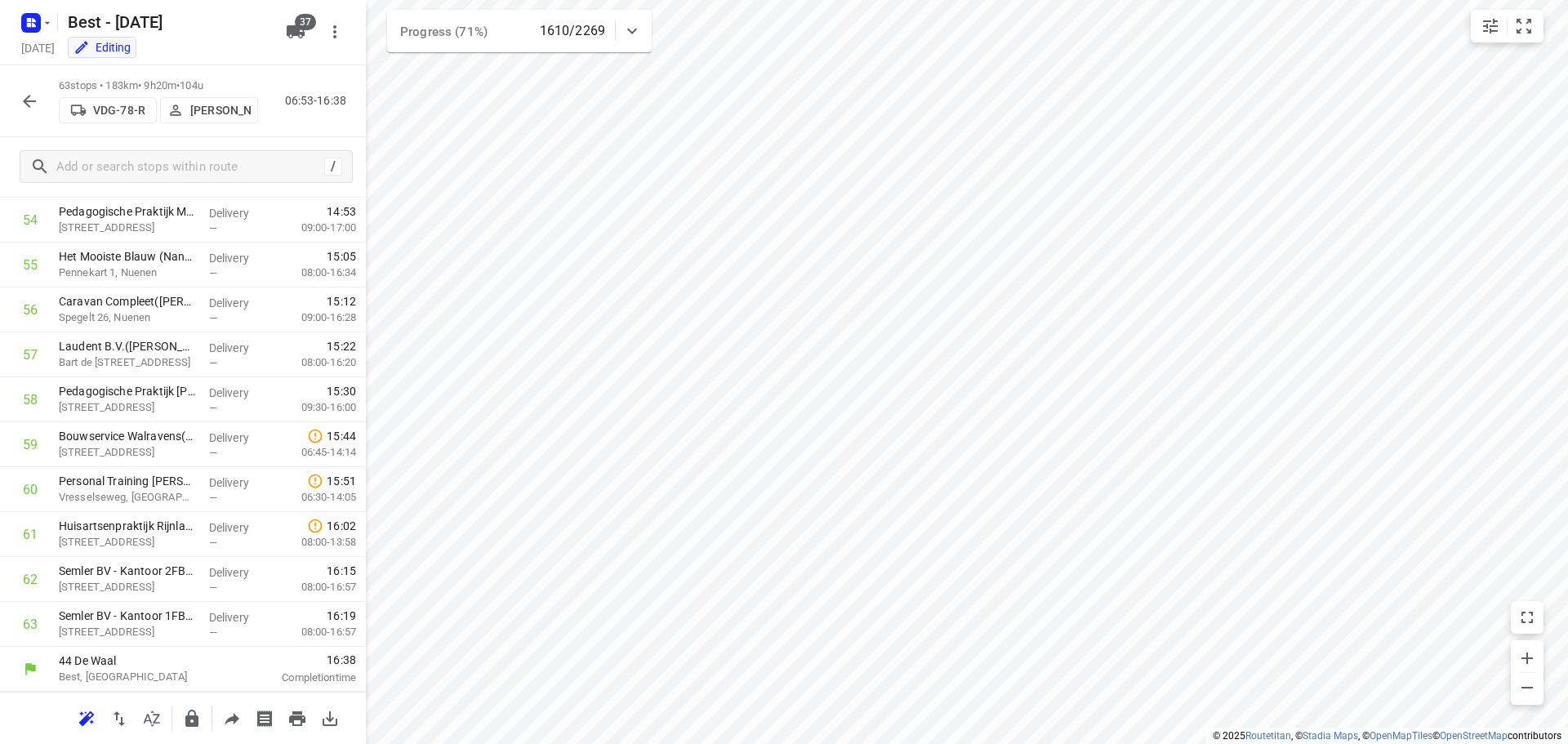
click at [32, 103] on icon "button" at bounding box center [30, 101] width 20 height 20
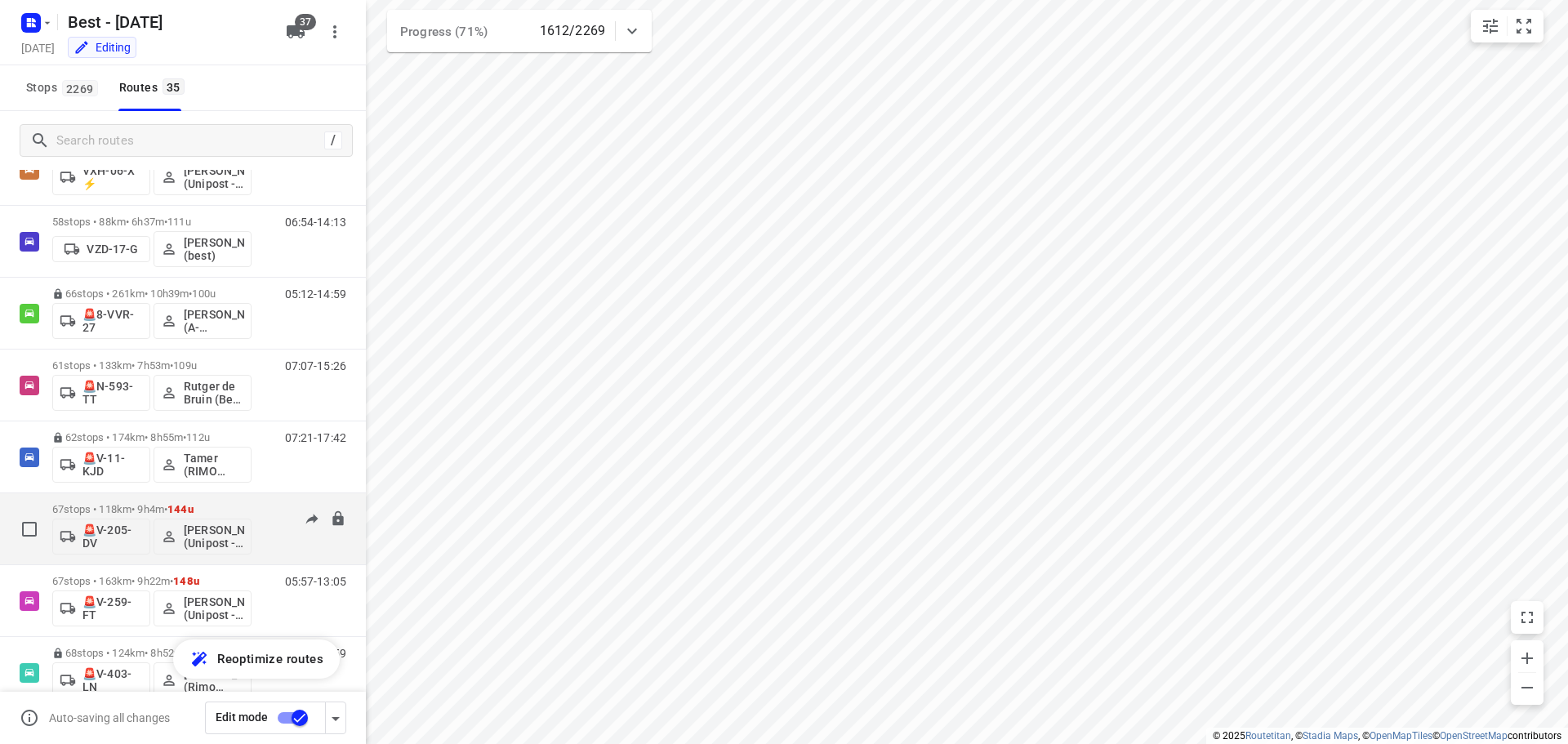
scroll to position [2046, 0]
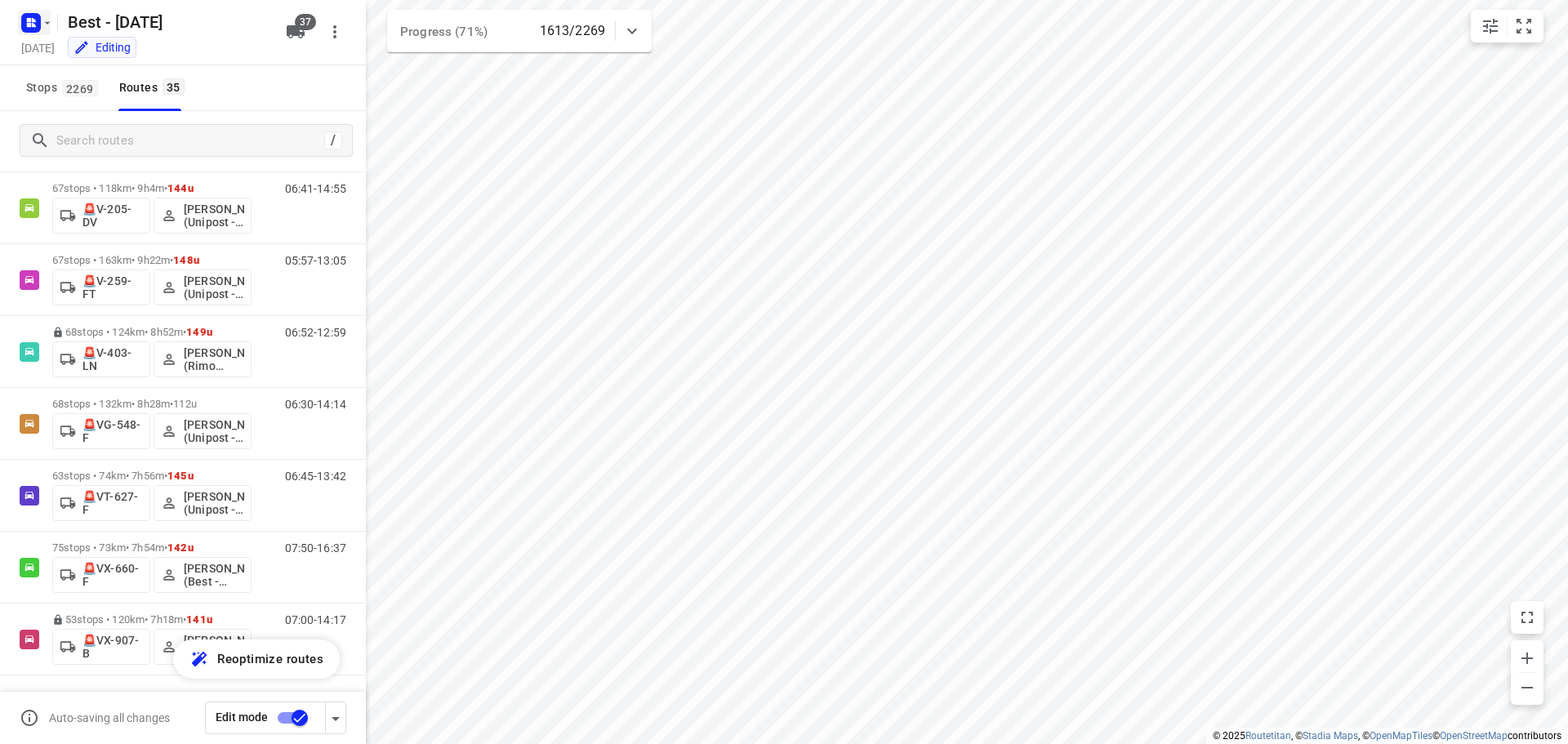
click at [39, 32] on icon "button" at bounding box center [31, 23] width 26 height 26
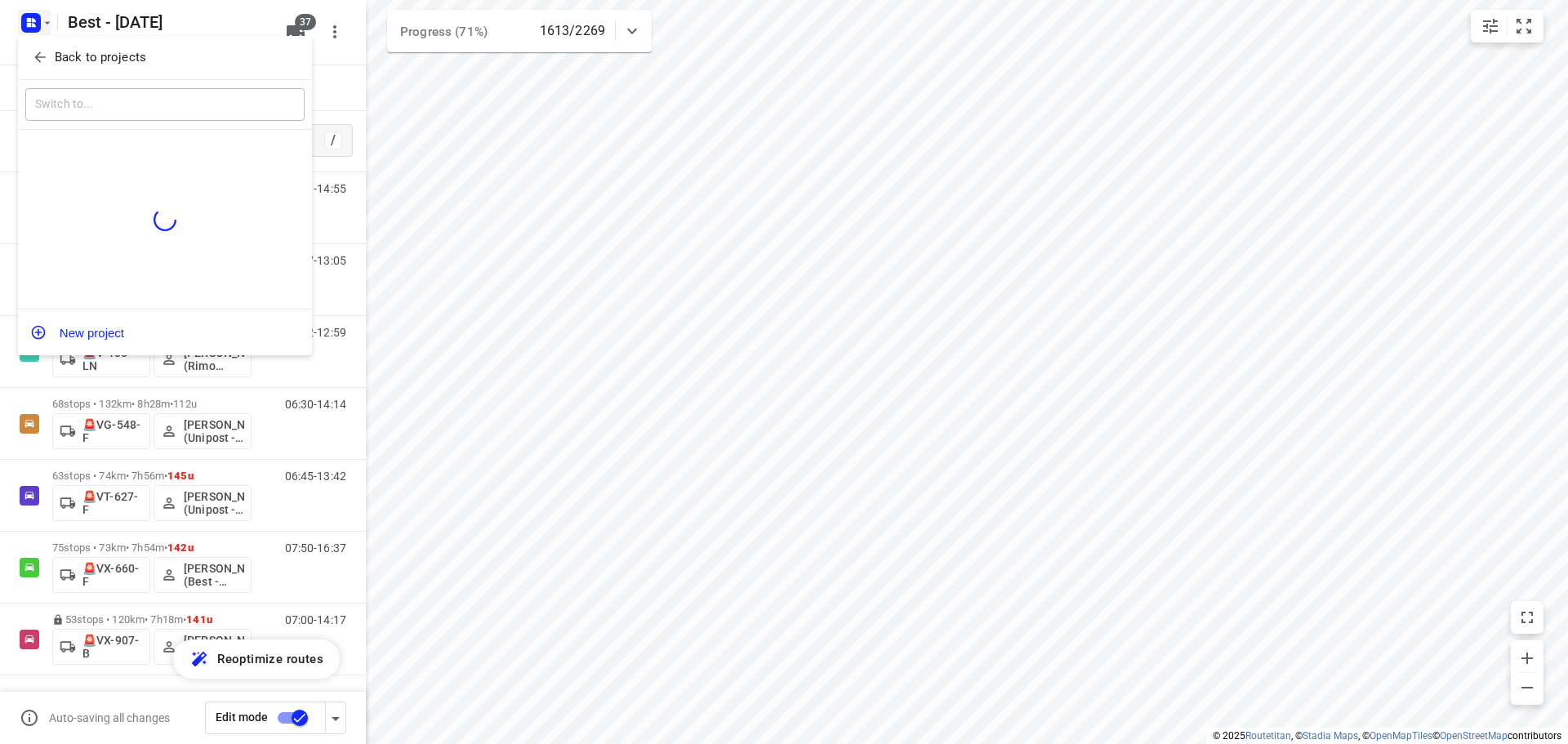
click at [39, 66] on span "Back to projects" at bounding box center [164, 57] width 266 height 19
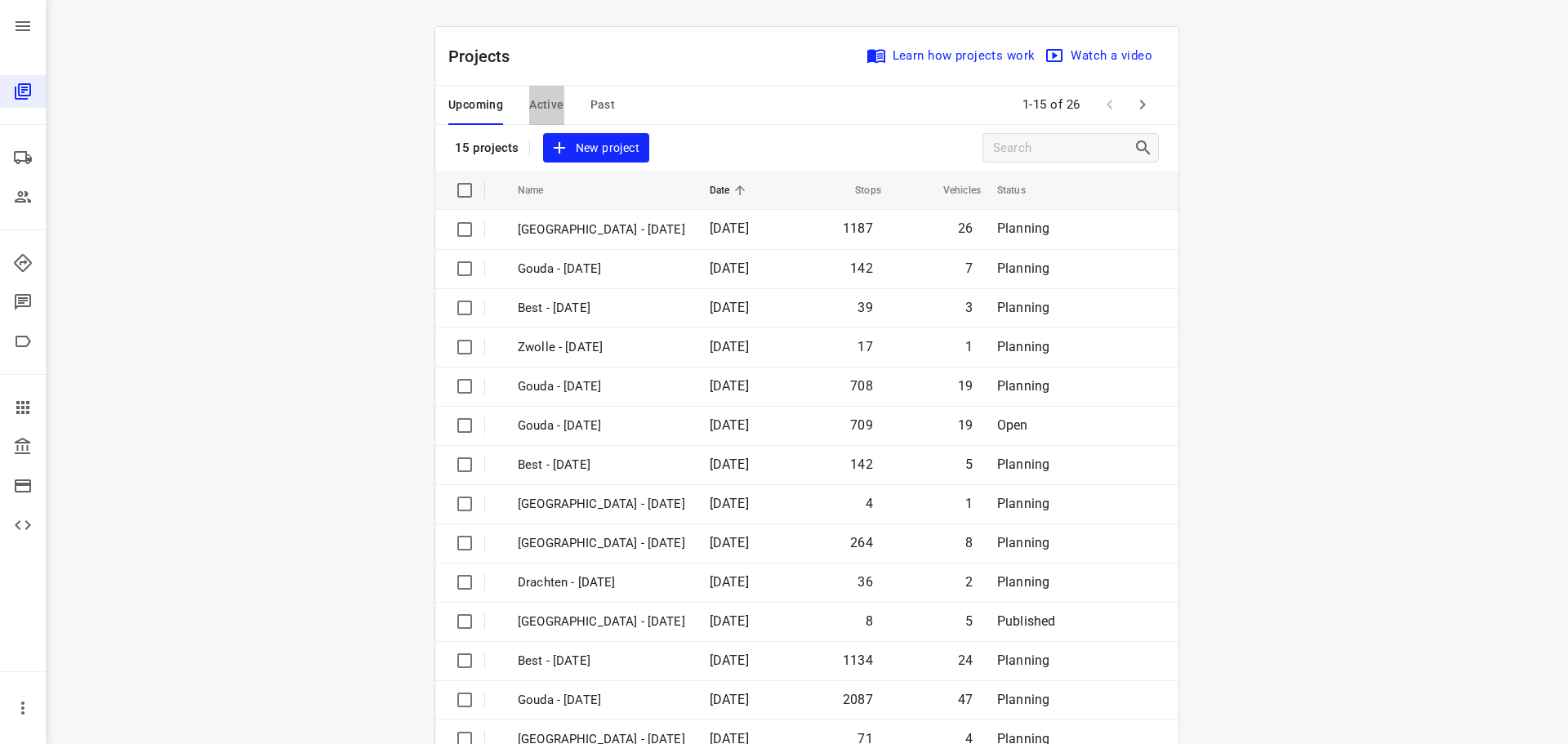
click at [529, 101] on span "Active" at bounding box center [546, 104] width 34 height 21
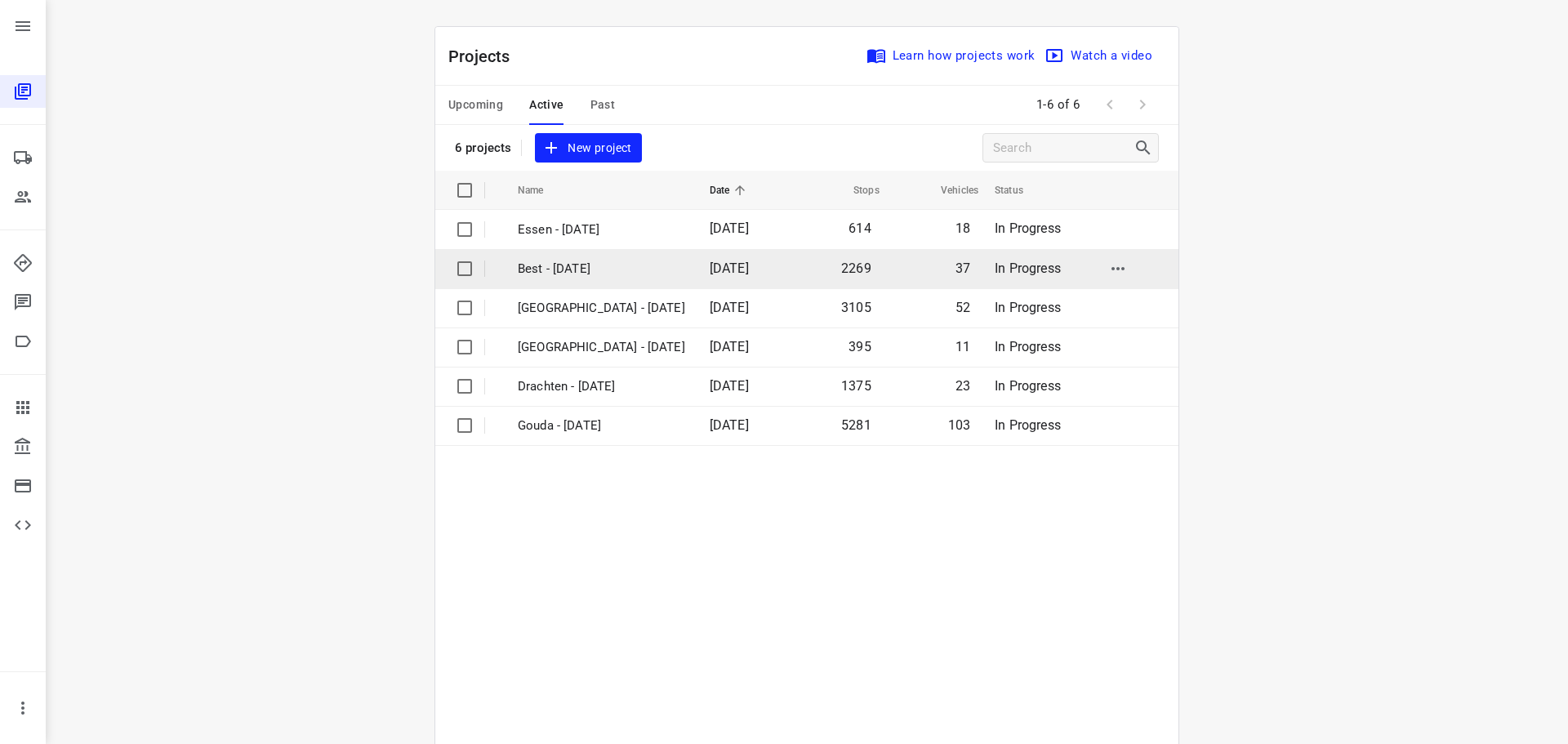
click at [615, 250] on td "Best - [DATE]" at bounding box center [598, 268] width 196 height 39
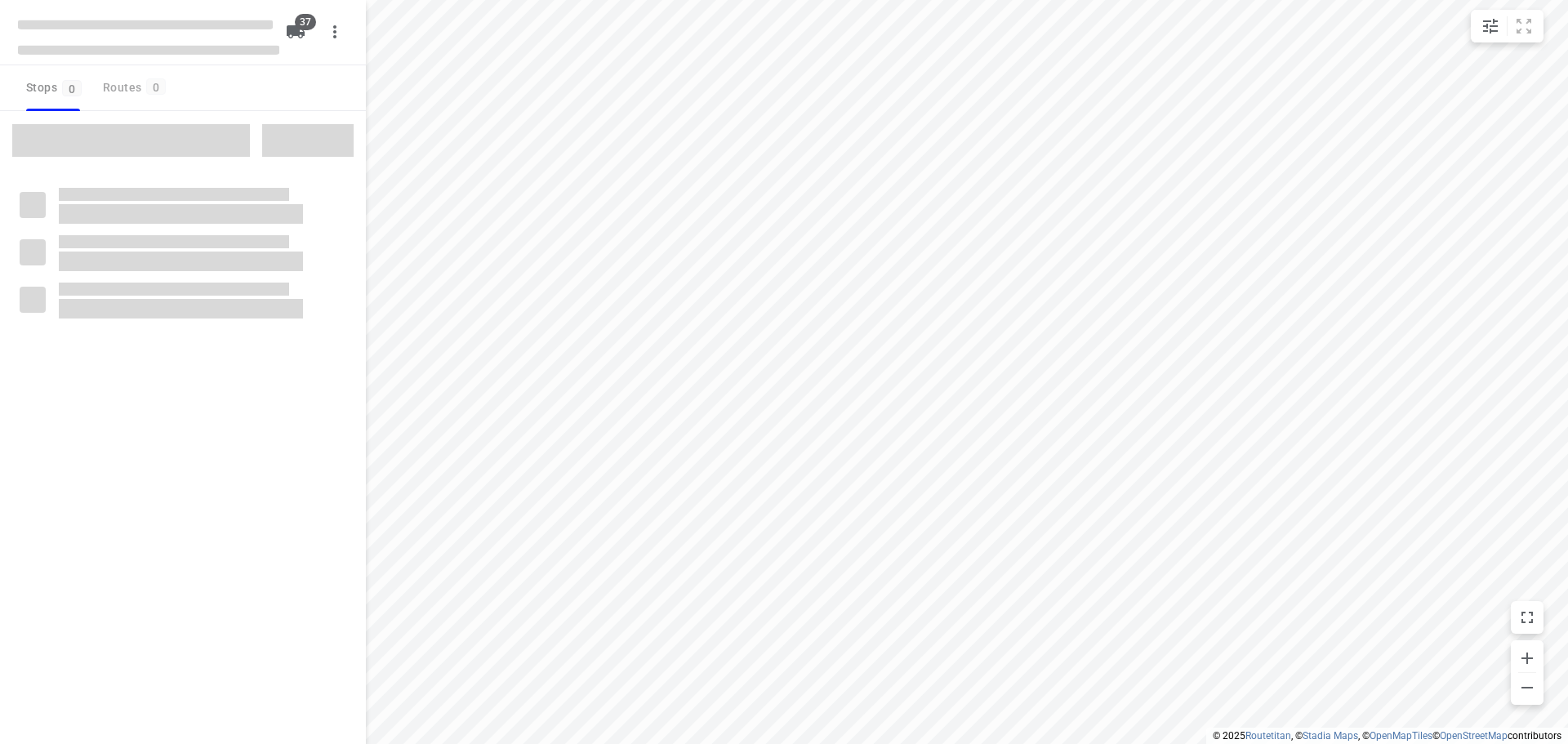
checkbox input "true"
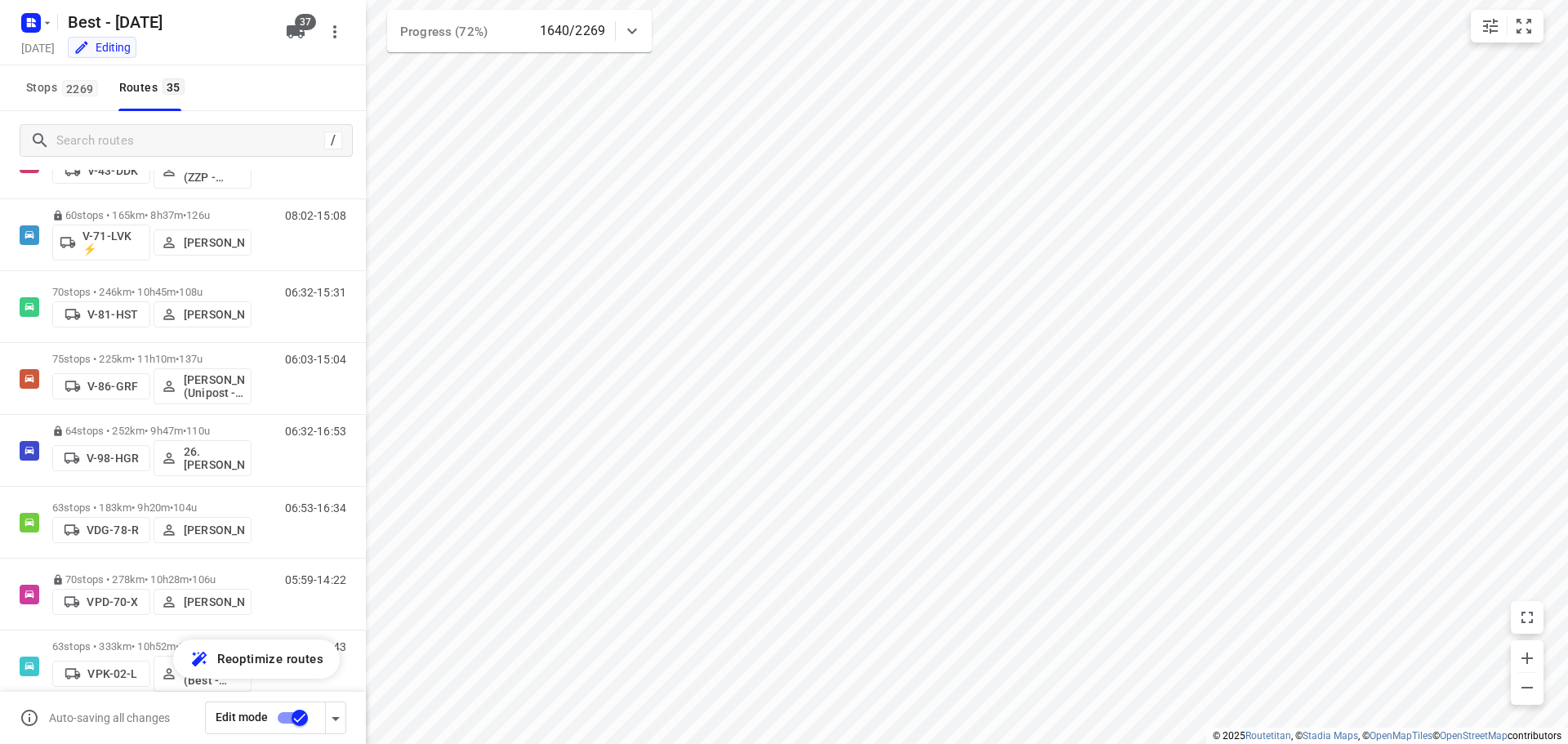
scroll to position [735, 0]
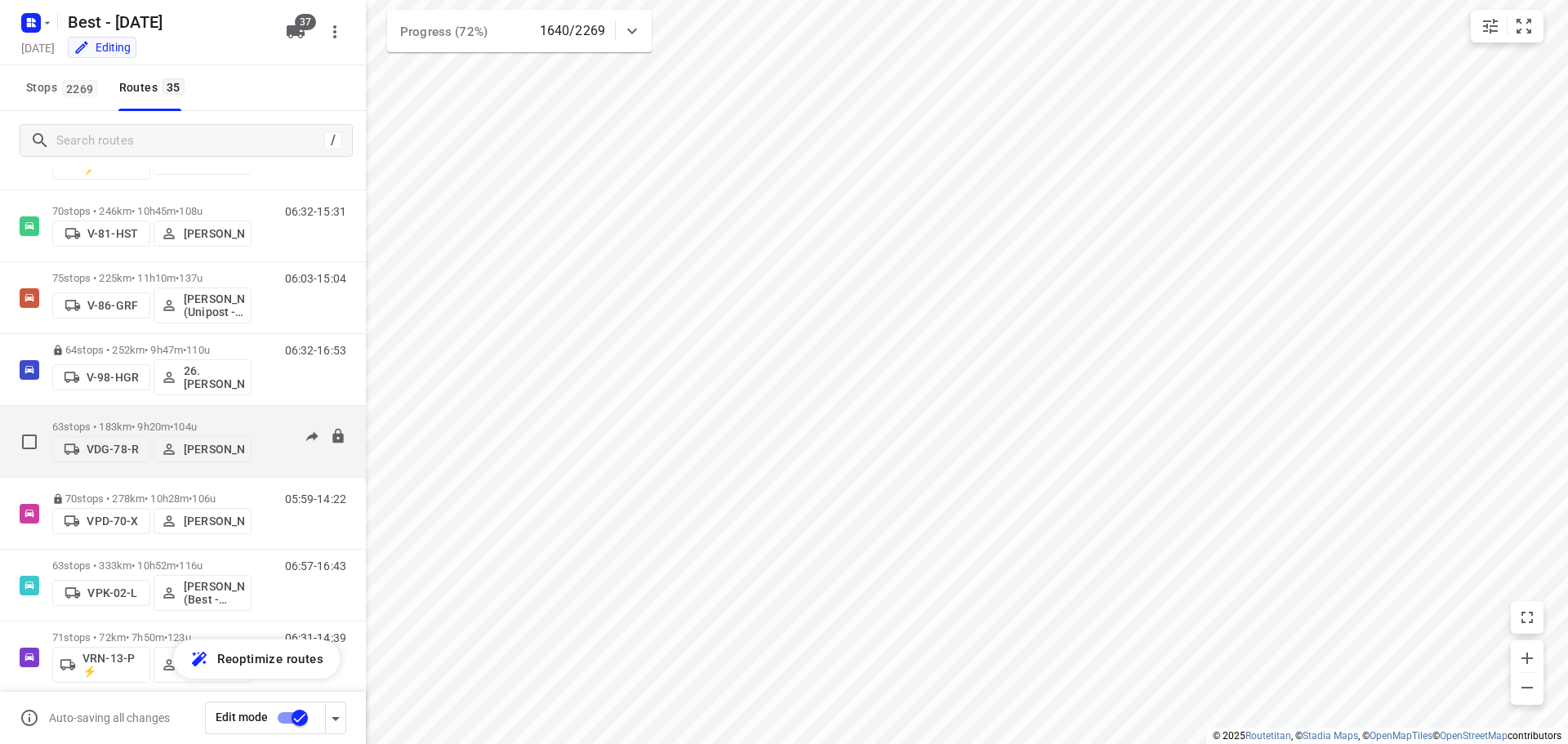
click at [247, 421] on p "63 stops • 183km • 9h20m • 104u" at bounding box center [151, 427] width 199 height 13
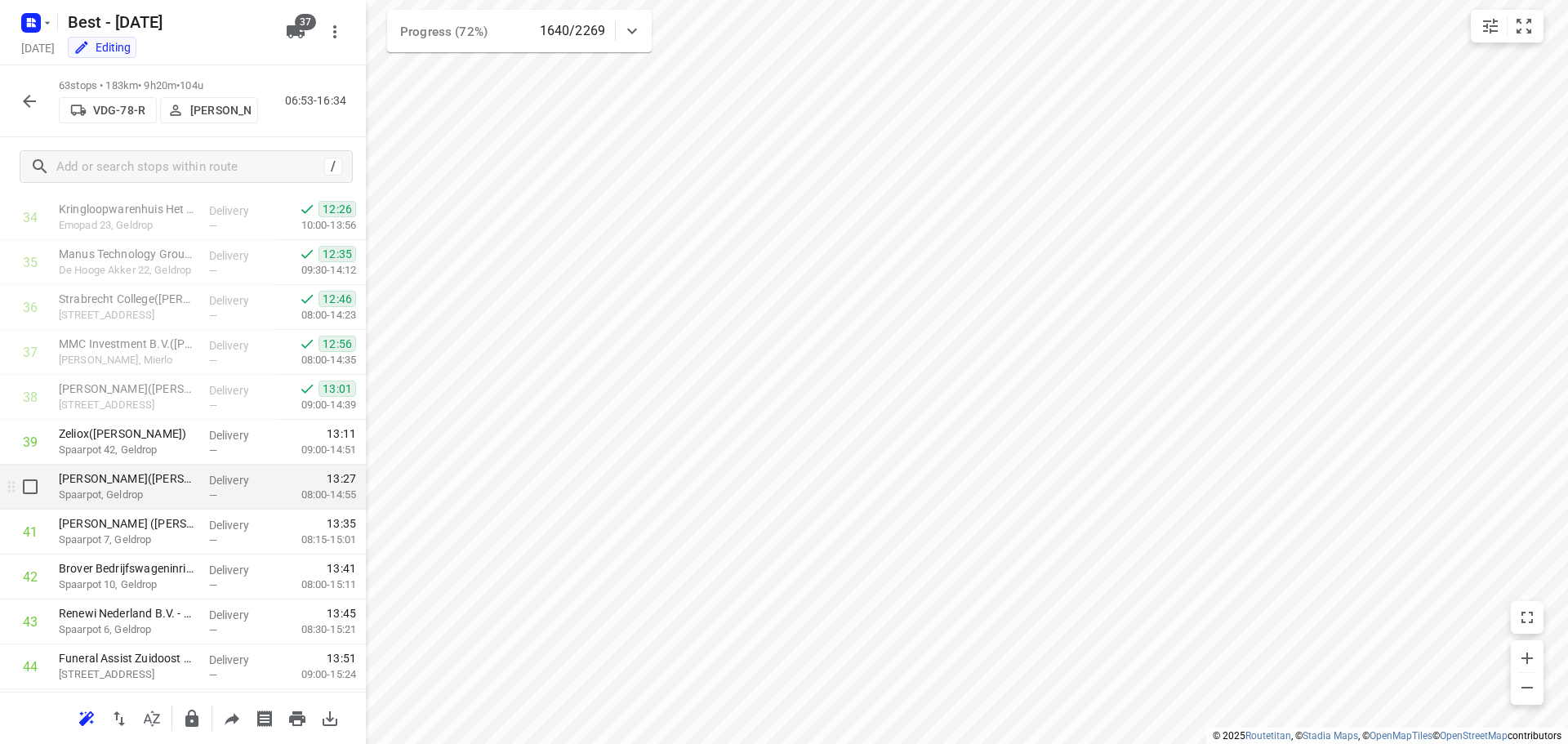
scroll to position [1558, 0]
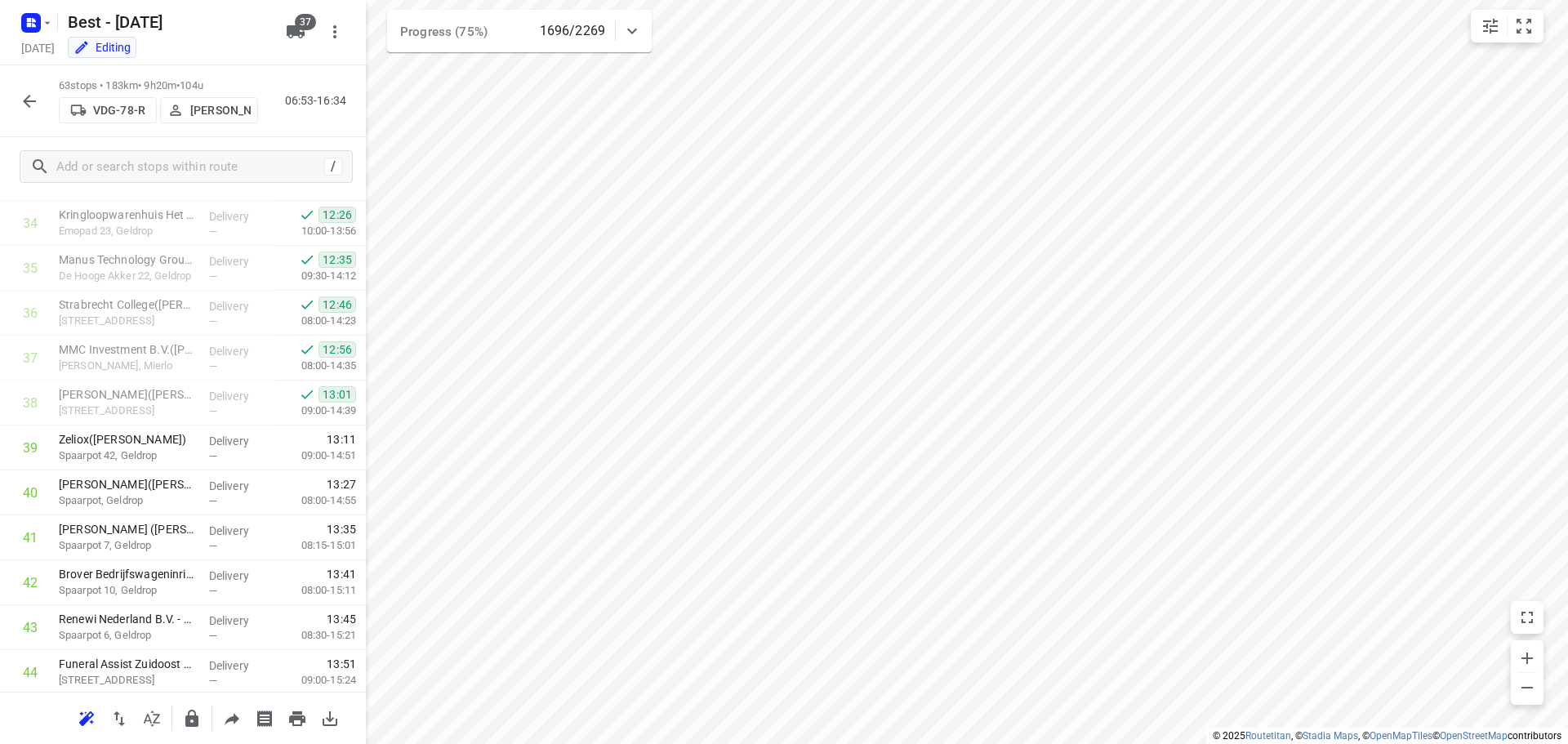
click at [31, 98] on icon "button" at bounding box center [30, 101] width 20 height 20
